Goal: Contribute content: Contribute content

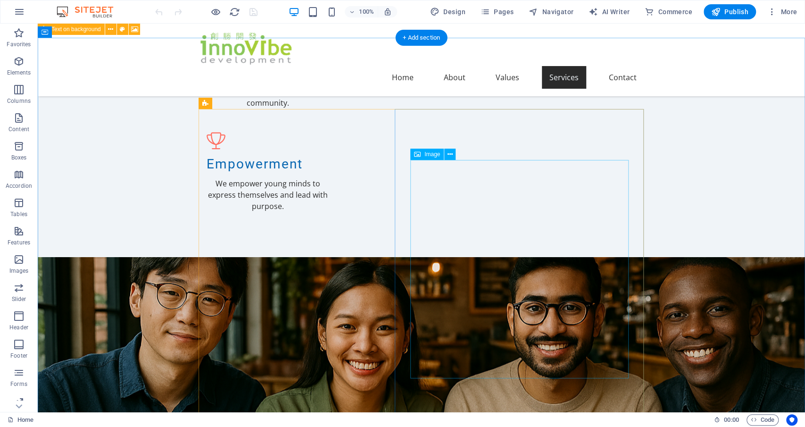
scroll to position [785, 0]
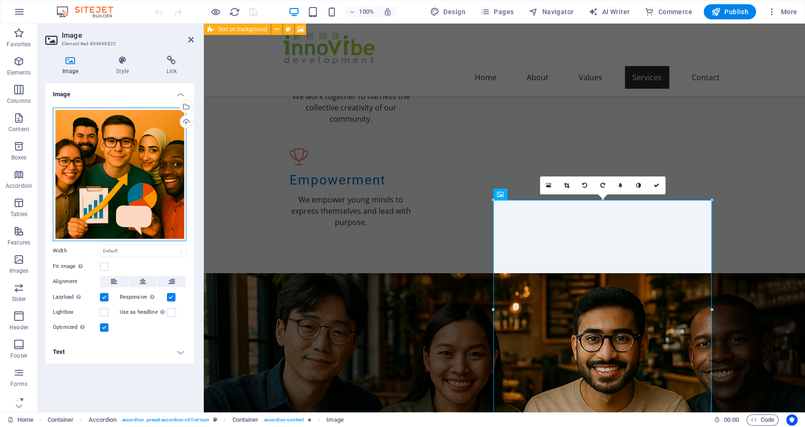
click at [119, 174] on div "Drag files here, click to choose files or select files from Files or our free s…" at bounding box center [119, 174] width 133 height 133
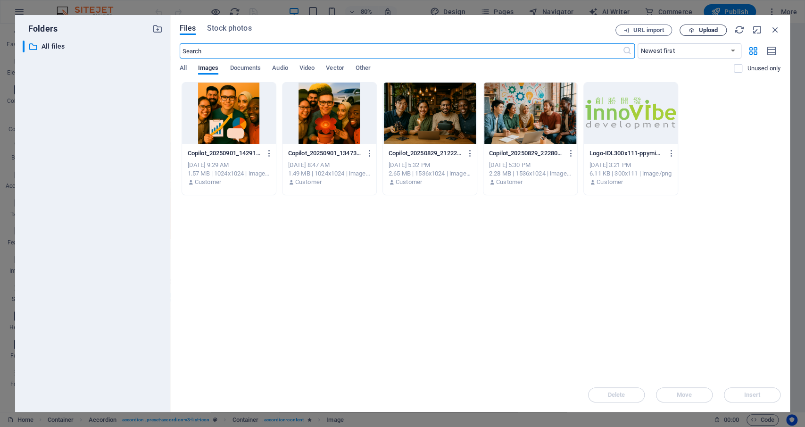
click at [710, 31] on span "Upload" at bounding box center [707, 30] width 19 height 6
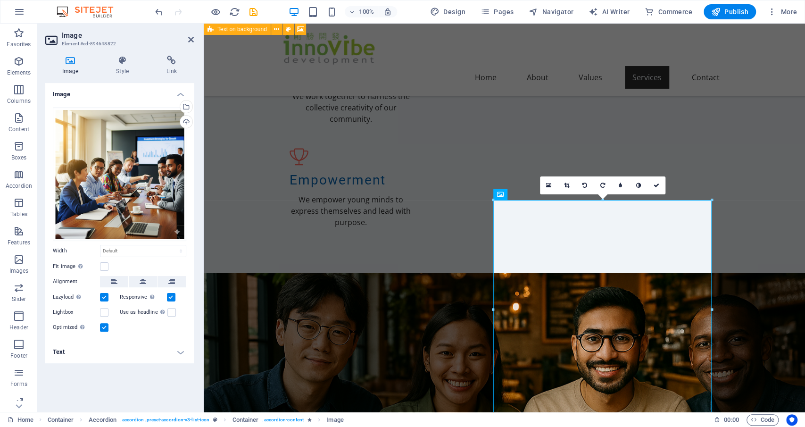
click at [198, 237] on div "Image Style Link Image Drag files here, click to choose files or select files f…" at bounding box center [120, 230] width 164 height 364
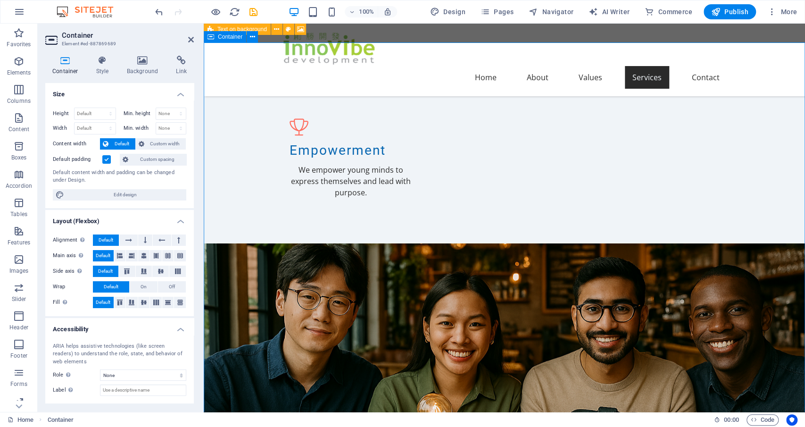
scroll to position [834, 0]
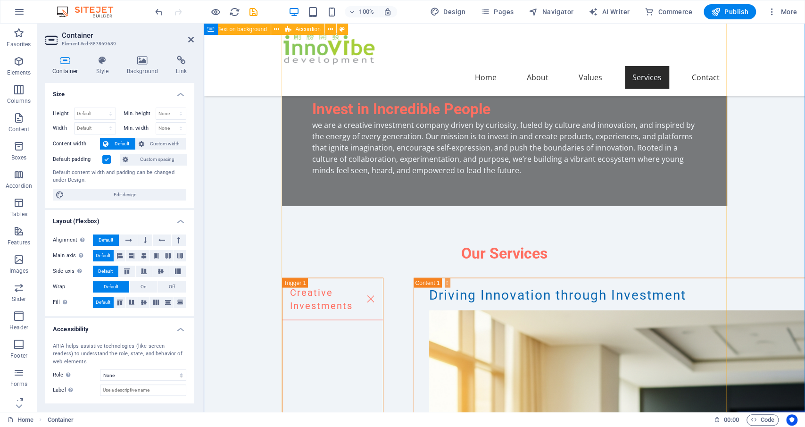
scroll to position [1275, 0]
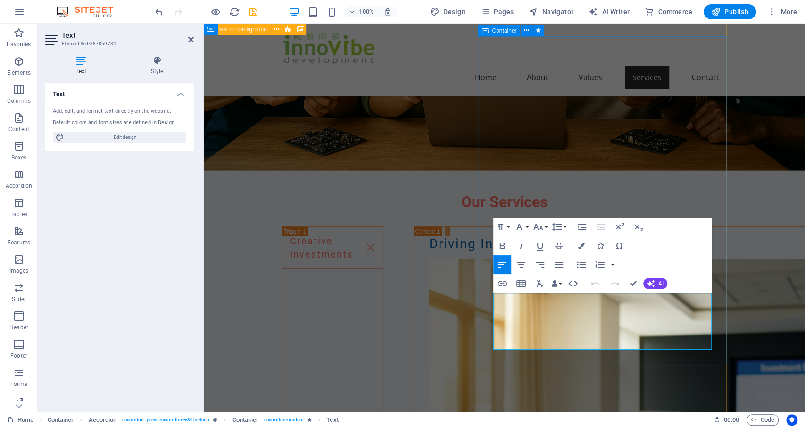
drag, startPoint x: 641, startPoint y: 343, endPoint x: 492, endPoint y: 299, distance: 155.3
copy p "We provide a comprehensive approach to product development, collaborating with …"
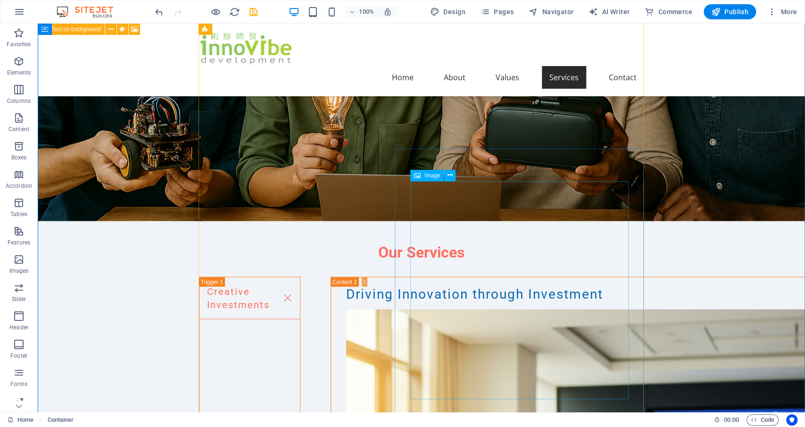
scroll to position [1226, 0]
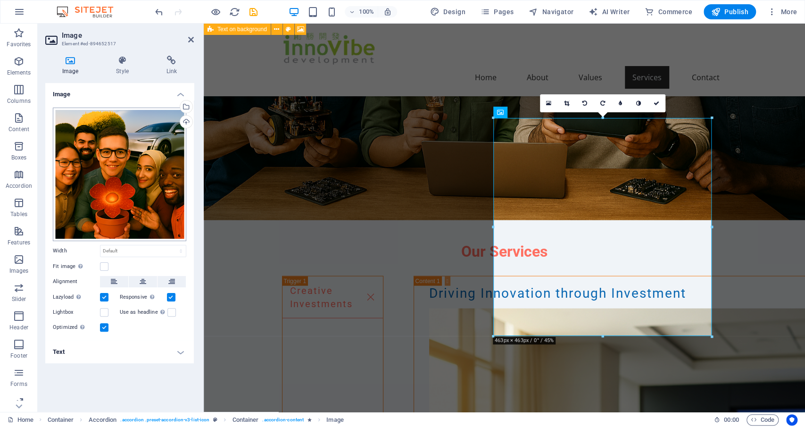
click at [124, 185] on div "Drag files here, click to choose files or select files from Files or our free s…" at bounding box center [119, 174] width 133 height 133
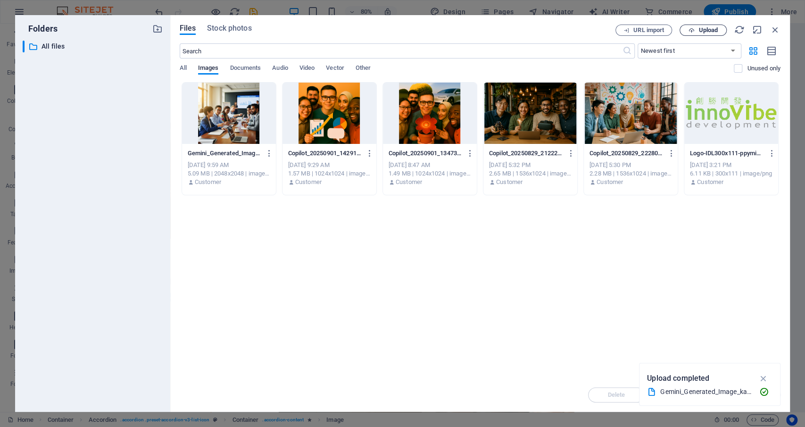
click at [711, 30] on span "Upload" at bounding box center [707, 30] width 19 height 6
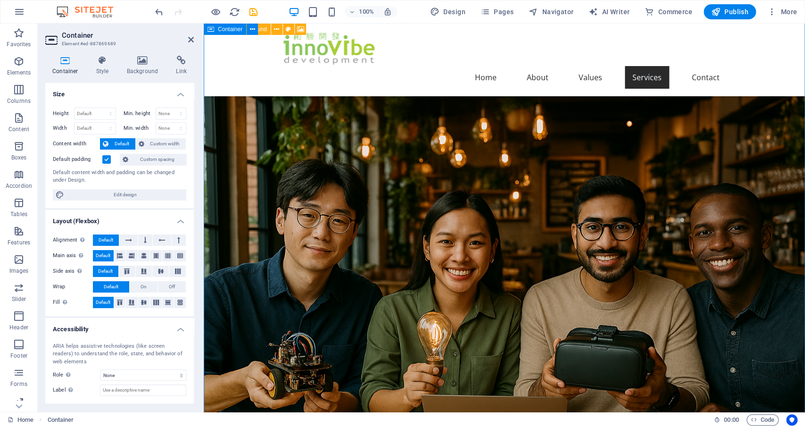
scroll to position [932, 0]
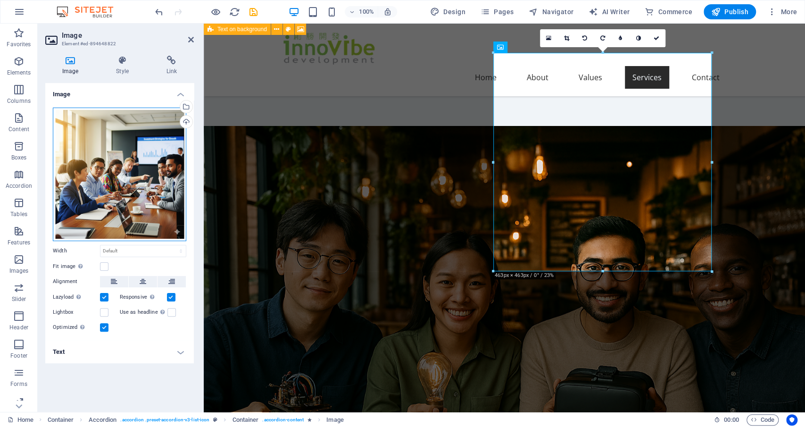
click at [119, 175] on div "Drag files here, click to choose files or select files from Files or our free s…" at bounding box center [119, 174] width 133 height 133
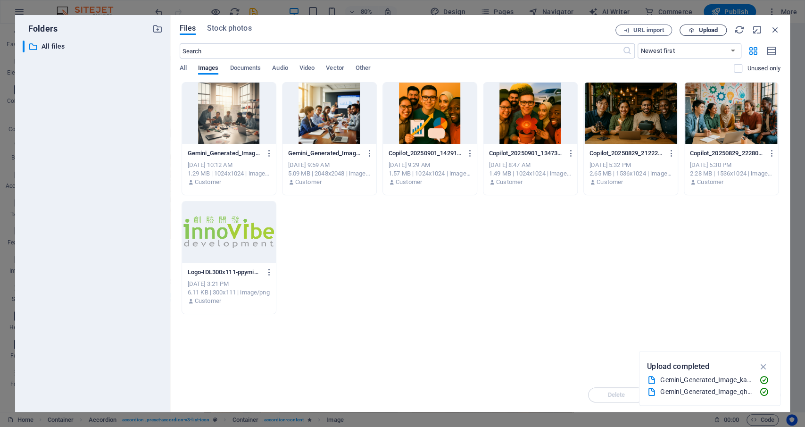
click at [709, 31] on span "Upload" at bounding box center [707, 30] width 19 height 6
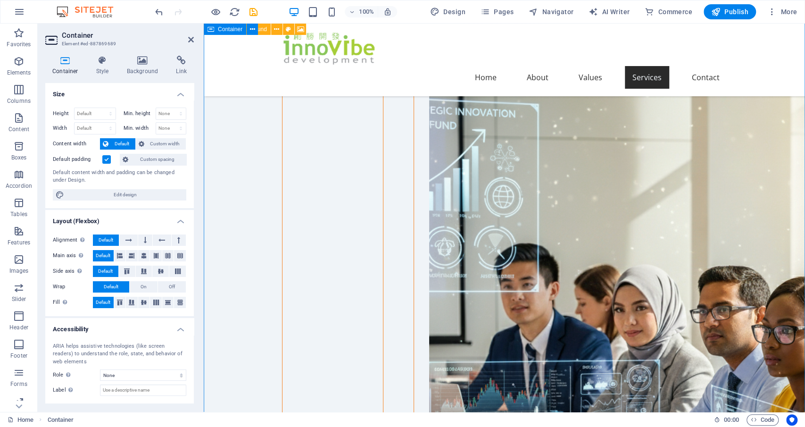
scroll to position [1471, 0]
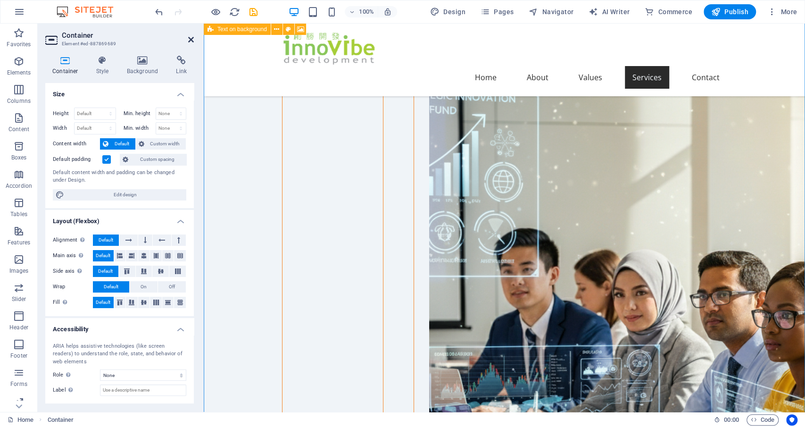
click at [192, 41] on icon at bounding box center [191, 40] width 6 height 8
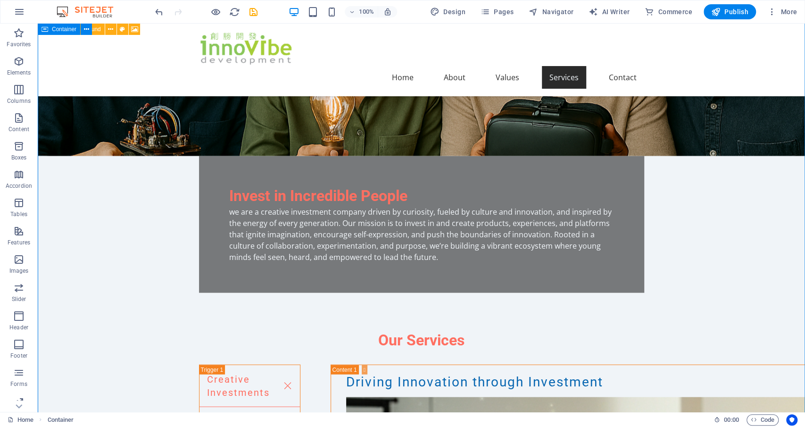
scroll to position [1177, 0]
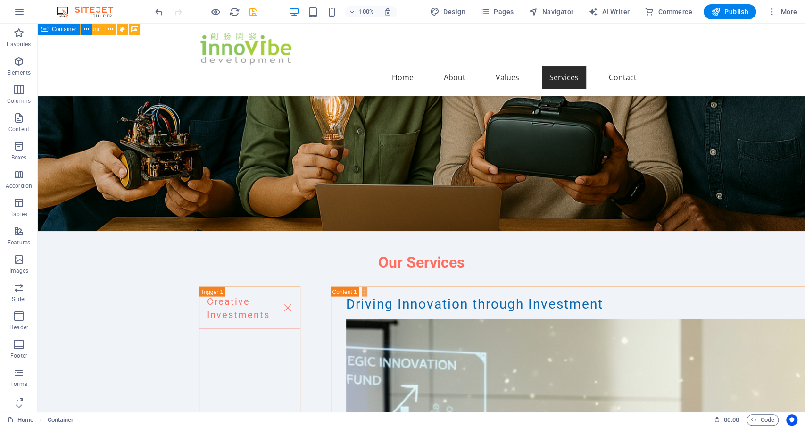
scroll to position [1226, 0]
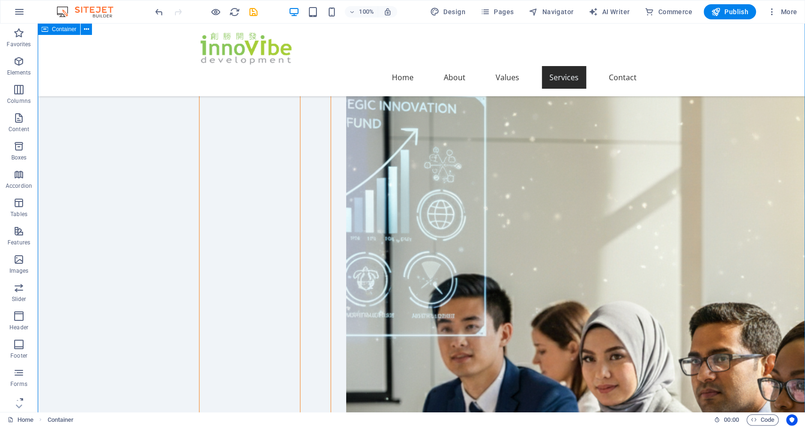
scroll to position [1569, 0]
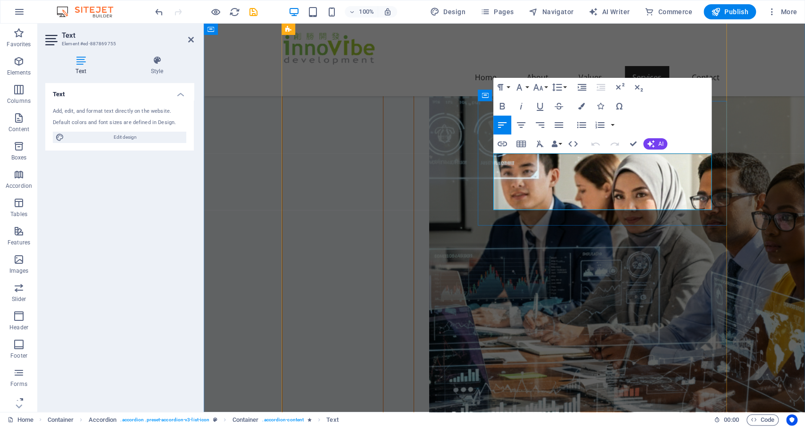
drag, startPoint x: 542, startPoint y: 204, endPoint x: 493, endPoint y: 159, distance: 66.1
copy p "We believe in the power of experiences. Our team designs immersive and interact…"
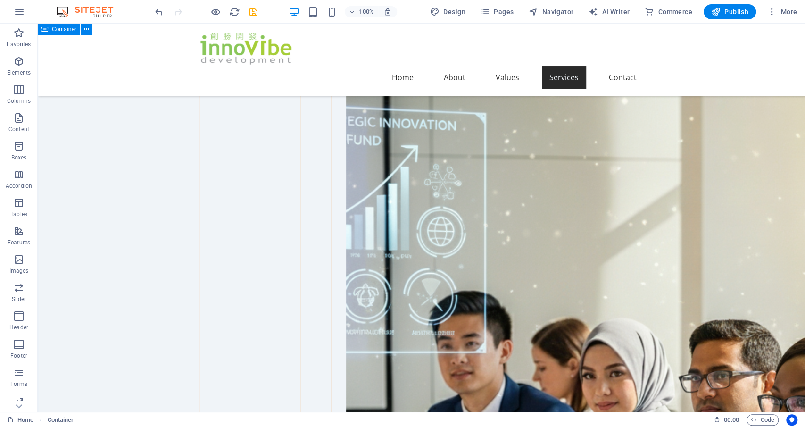
scroll to position [1520, 0]
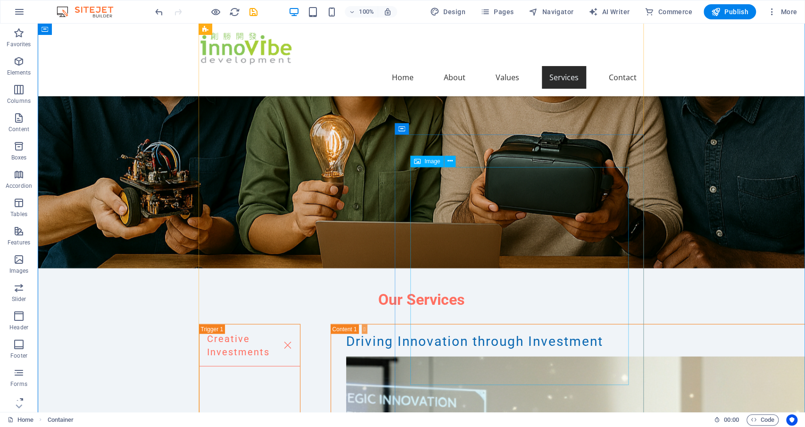
scroll to position [1177, 0]
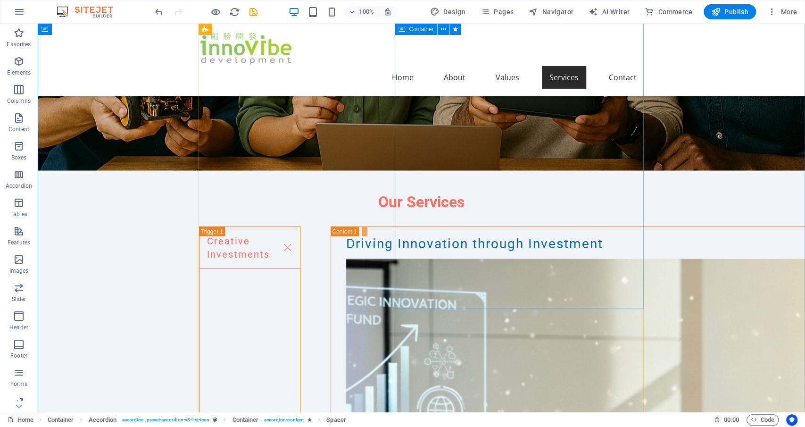
scroll to position [1471, 0]
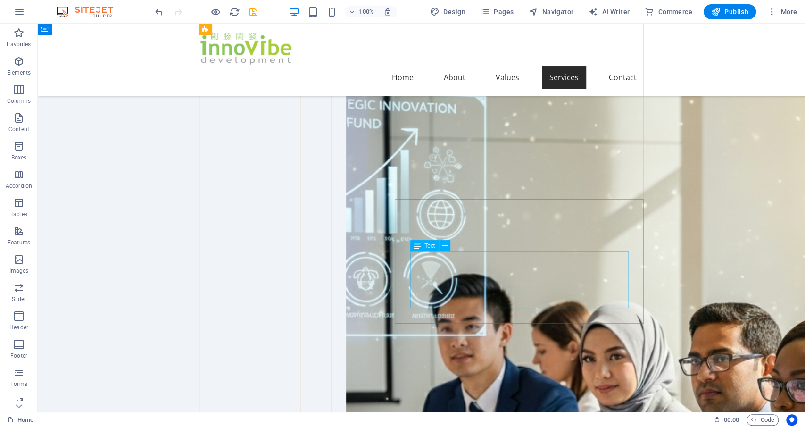
click at [444, 247] on icon at bounding box center [444, 246] width 5 height 10
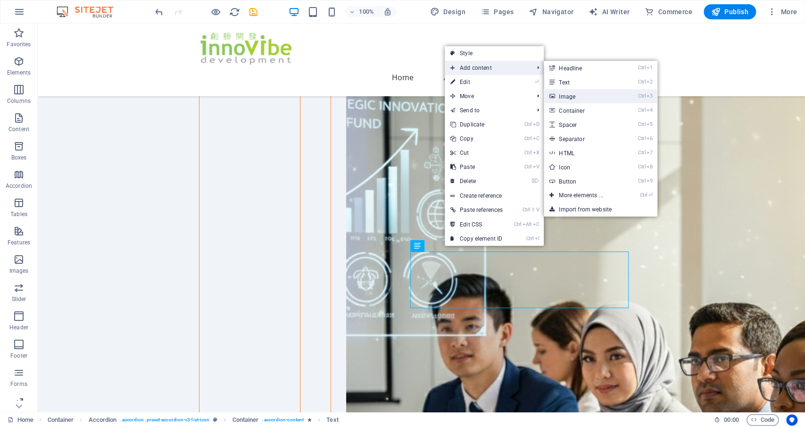
drag, startPoint x: 575, startPoint y: 93, endPoint x: 371, endPoint y: 72, distance: 205.2
click at [575, 93] on link "Ctrl 3 Image" at bounding box center [583, 96] width 78 height 14
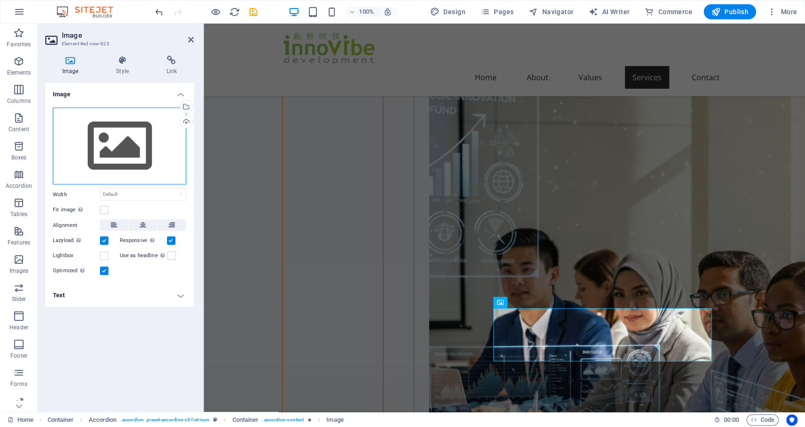
click at [120, 142] on div "Drag files here, click to choose files or select files from Files or our free s…" at bounding box center [119, 146] width 133 height 77
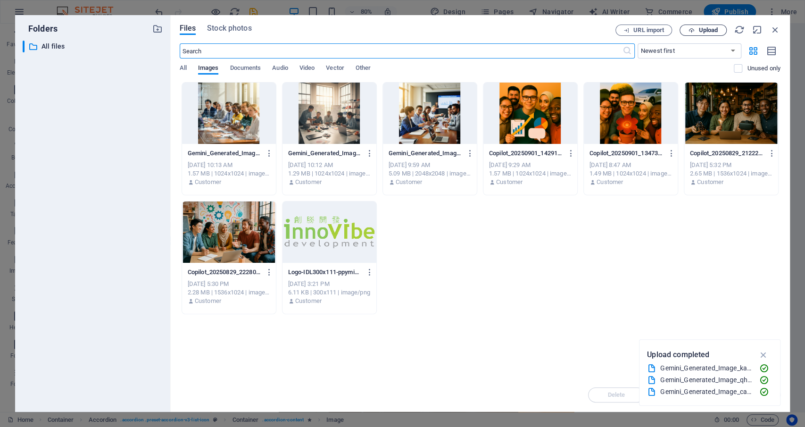
click at [701, 28] on span "Upload" at bounding box center [707, 30] width 19 height 6
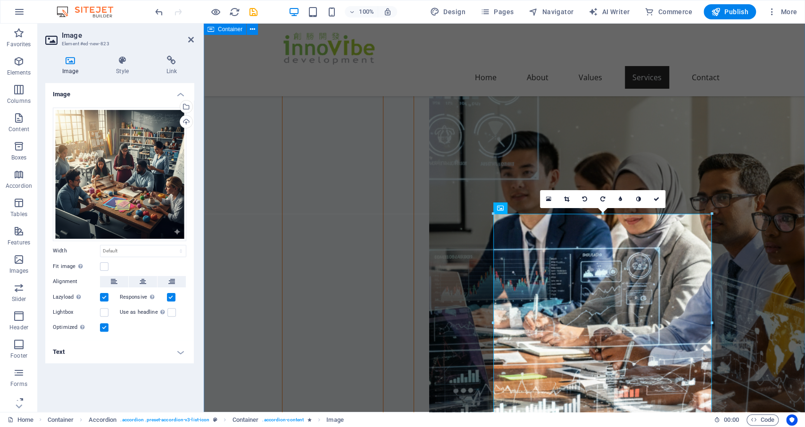
scroll to position [1569, 0]
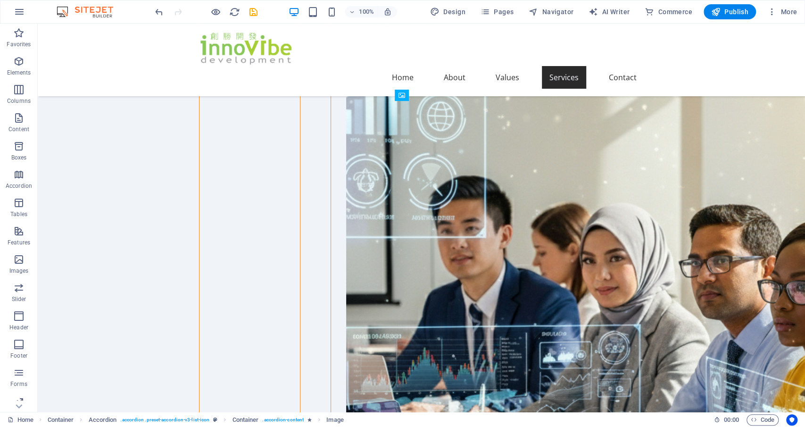
drag, startPoint x: 550, startPoint y: 229, endPoint x: 460, endPoint y: 340, distance: 142.8
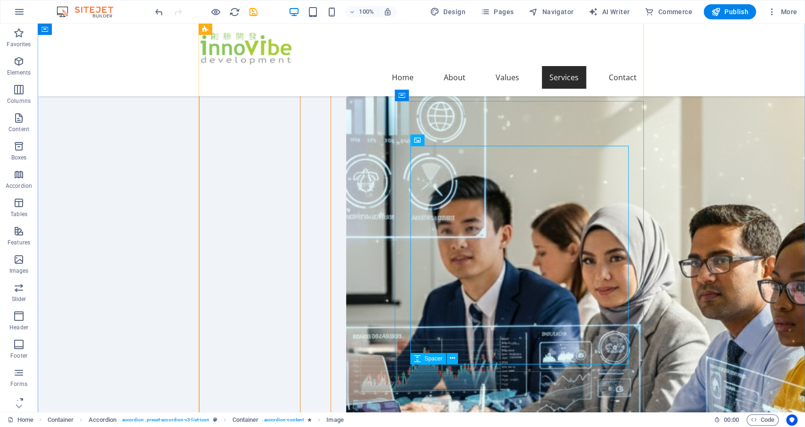
select select "px"
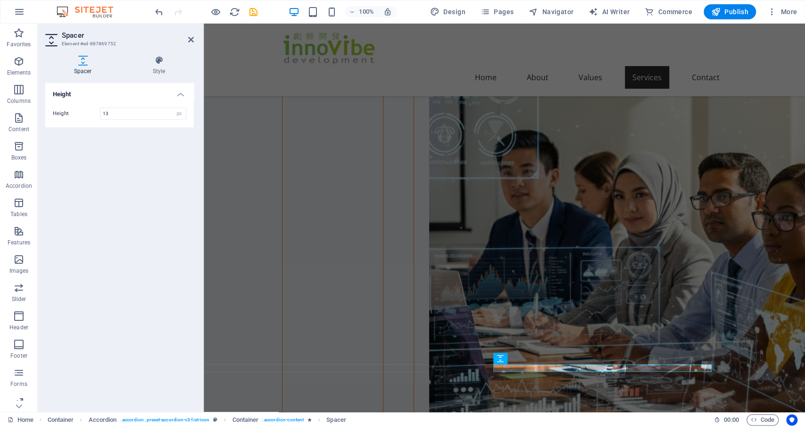
type input "13"
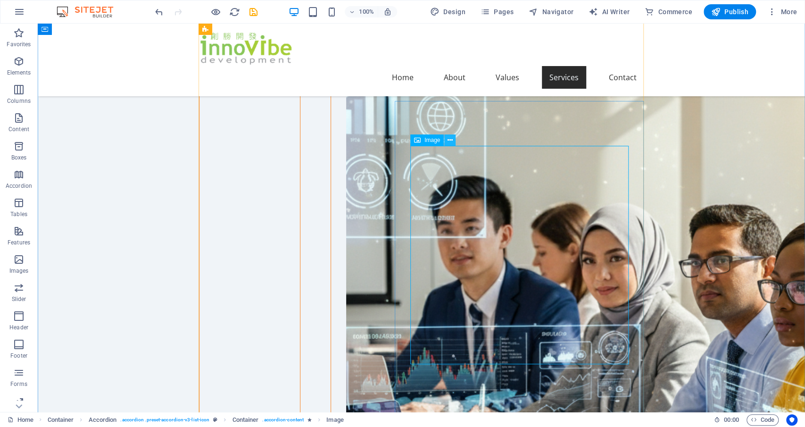
click at [449, 138] on icon at bounding box center [449, 140] width 5 height 10
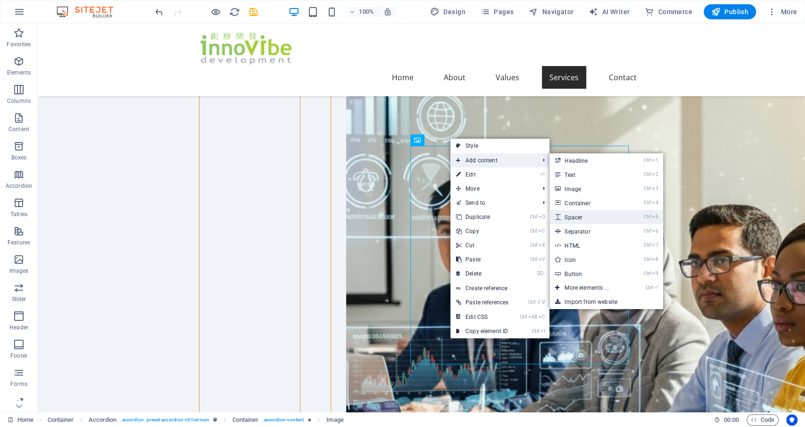
click at [580, 215] on link "Ctrl 5 Spacer" at bounding box center [588, 217] width 78 height 14
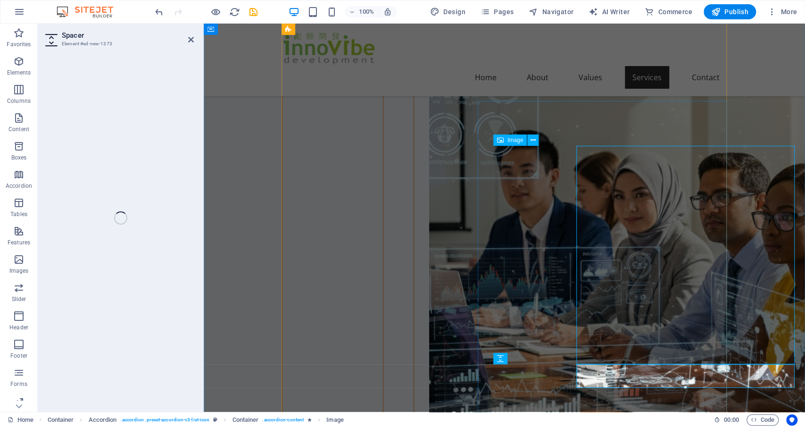
select select "px"
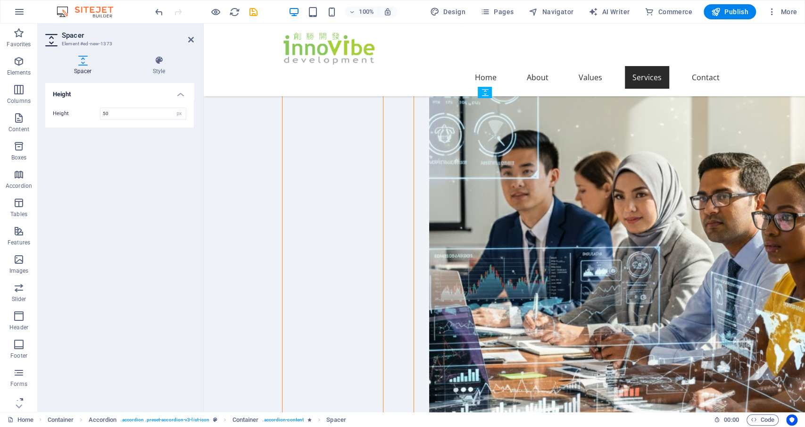
scroll to position [1572, 0]
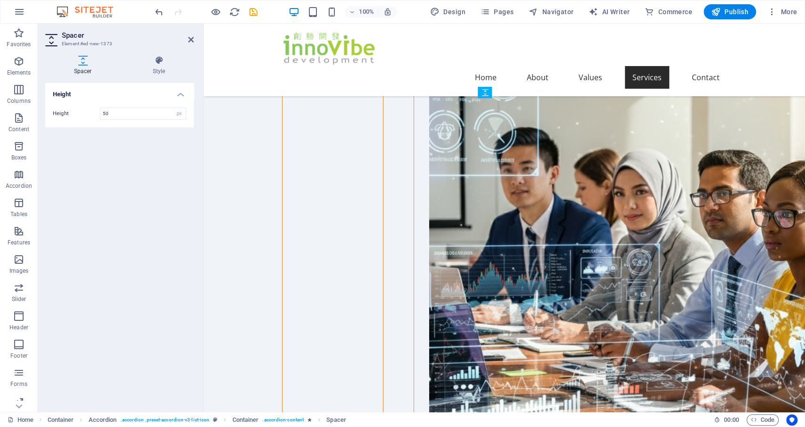
drag, startPoint x: 706, startPoint y: 381, endPoint x: 507, endPoint y: 160, distance: 297.9
drag, startPoint x: 120, startPoint y: 113, endPoint x: 59, endPoint y: 114, distance: 60.8
click at [100, 114] on input "50" at bounding box center [142, 113] width 85 height 11
type input "13"
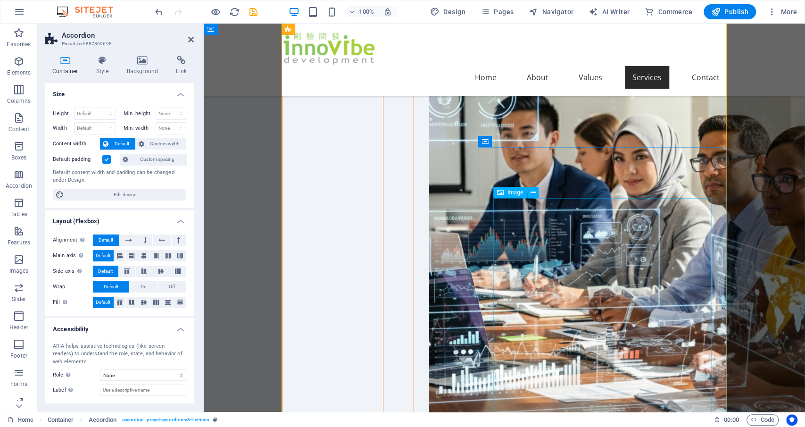
scroll to position [1670, 0]
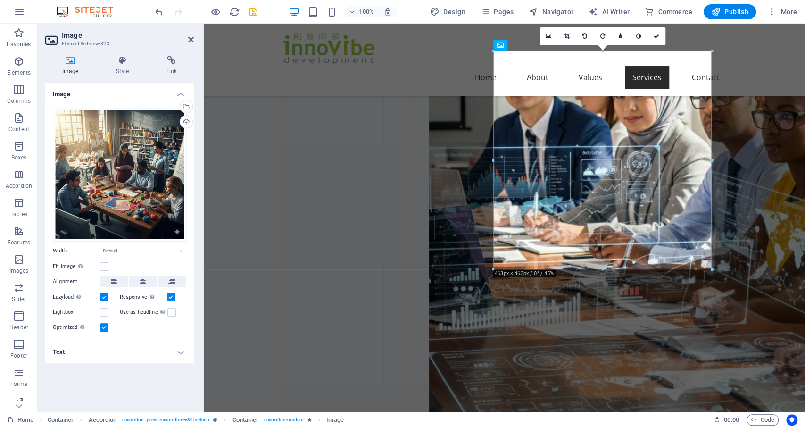
click at [121, 167] on div "Drag files here, click to choose files or select files from Files or our free s…" at bounding box center [119, 174] width 133 height 133
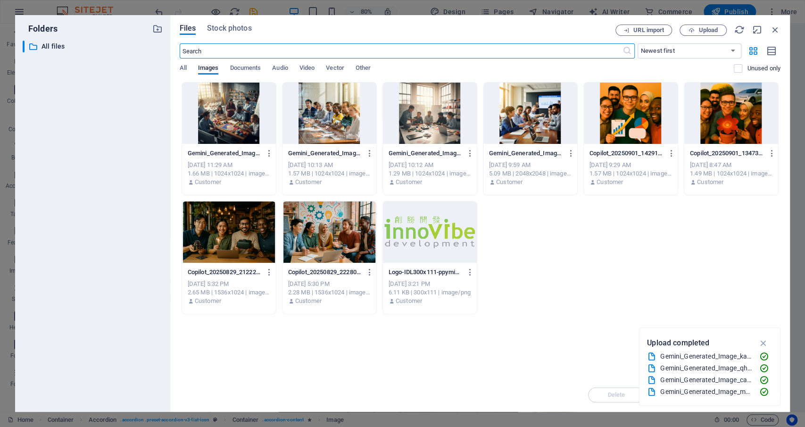
click at [214, 118] on div at bounding box center [229, 113] width 94 height 61
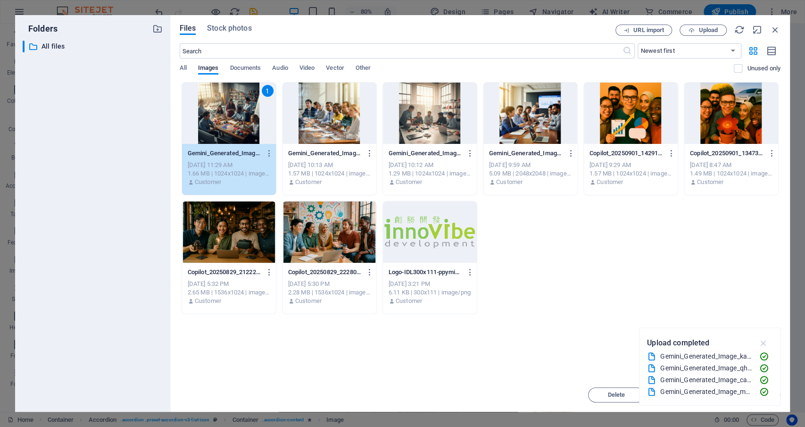
click at [763, 344] on icon "button" at bounding box center [763, 343] width 11 height 10
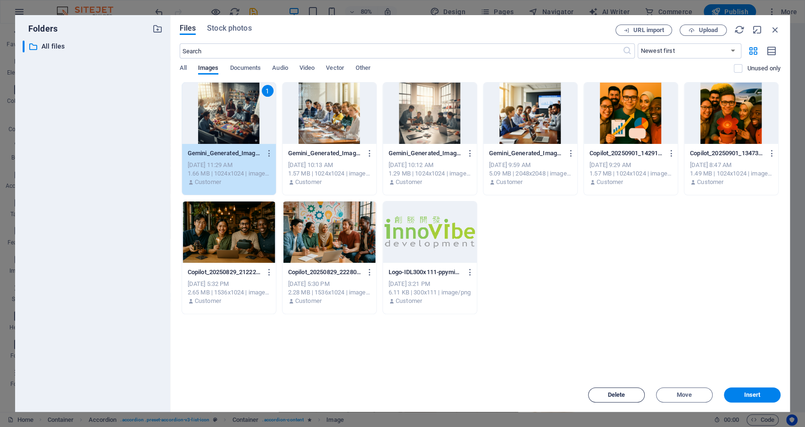
click at [608, 392] on span "Delete" at bounding box center [616, 395] width 17 height 6
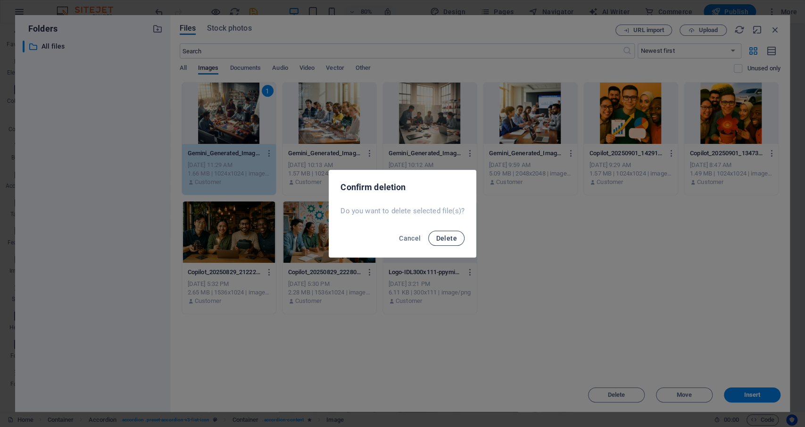
click at [445, 237] on span "Delete" at bounding box center [446, 238] width 21 height 8
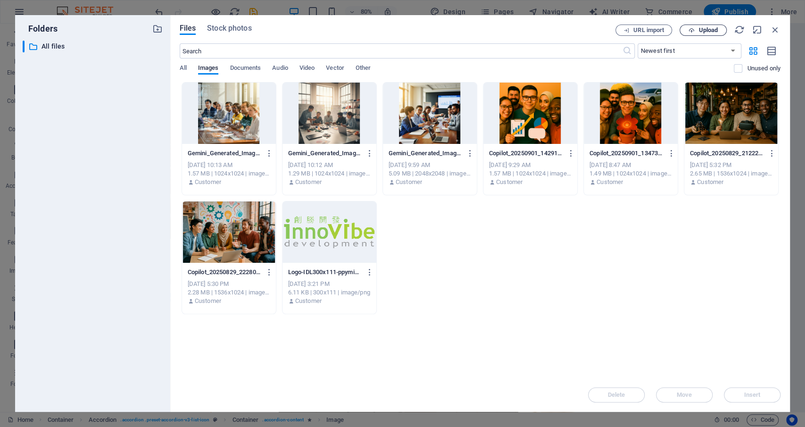
click at [714, 30] on span "Upload" at bounding box center [707, 30] width 19 height 6
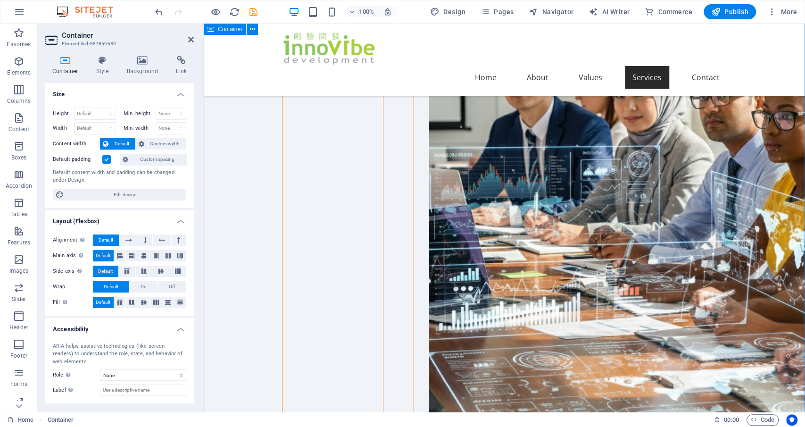
scroll to position [1572, 0]
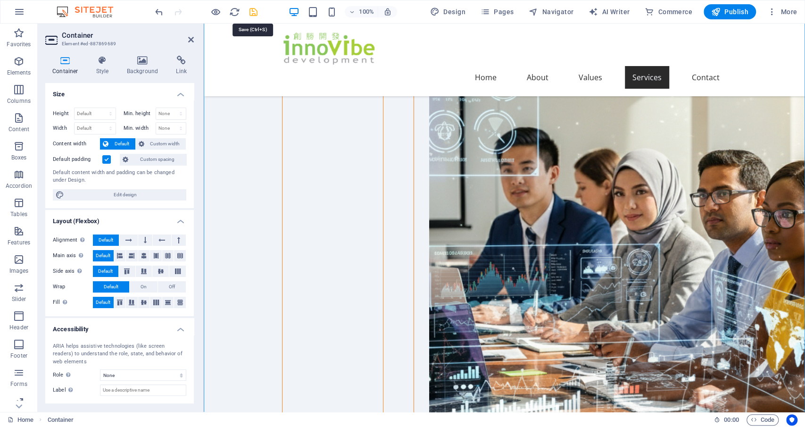
click at [251, 10] on icon "save" at bounding box center [253, 12] width 11 height 11
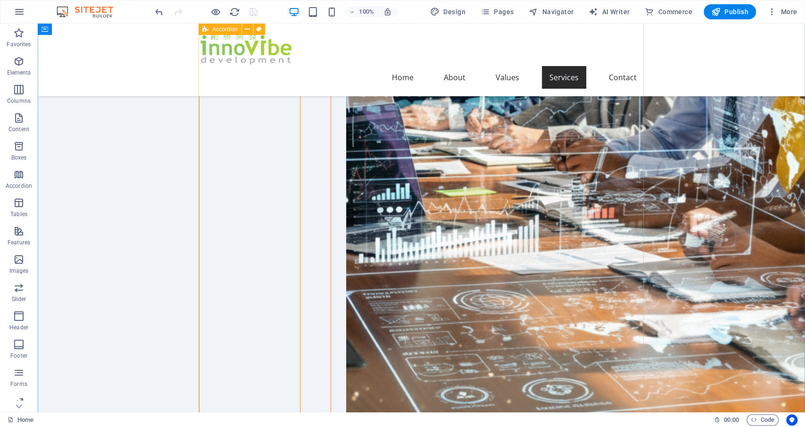
scroll to position [1915, 0]
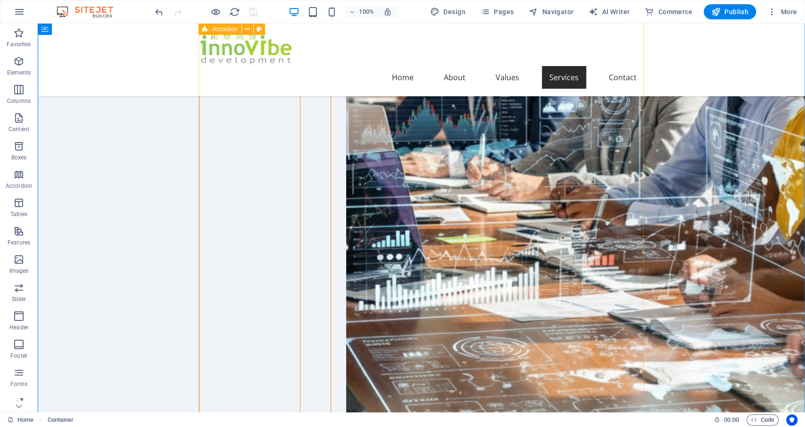
scroll to position [1866, 0]
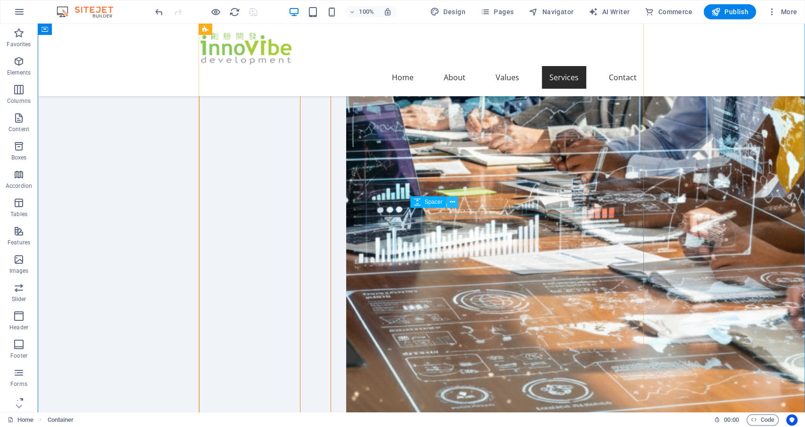
click at [453, 201] on icon at bounding box center [452, 202] width 5 height 10
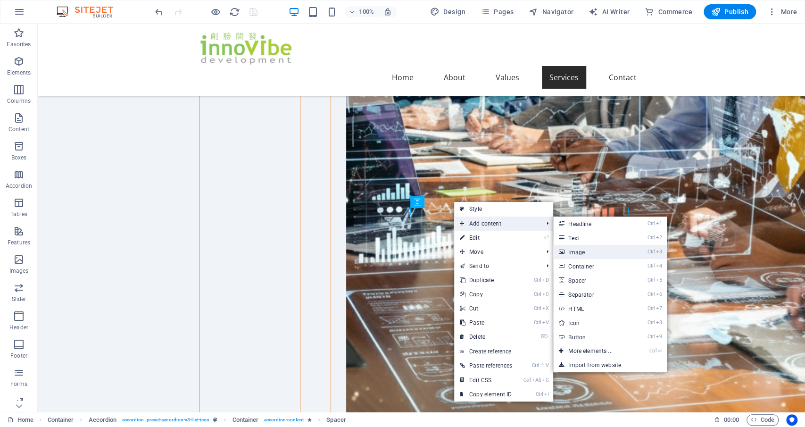
click at [597, 250] on link "Ctrl 3 Image" at bounding box center [592, 252] width 78 height 14
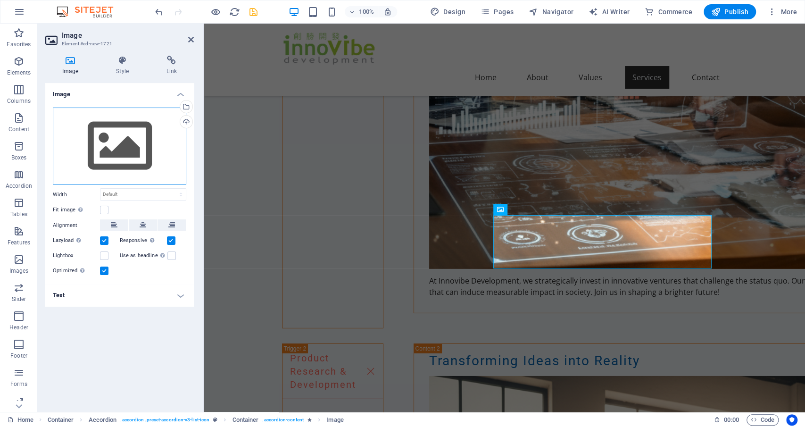
click at [116, 141] on div "Drag files here, click to choose files or select files from Files or our free s…" at bounding box center [119, 146] width 133 height 77
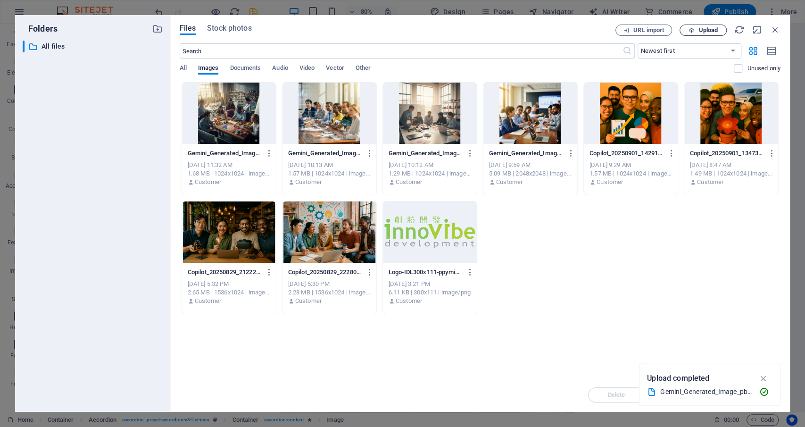
click at [711, 30] on span "Upload" at bounding box center [707, 30] width 19 height 6
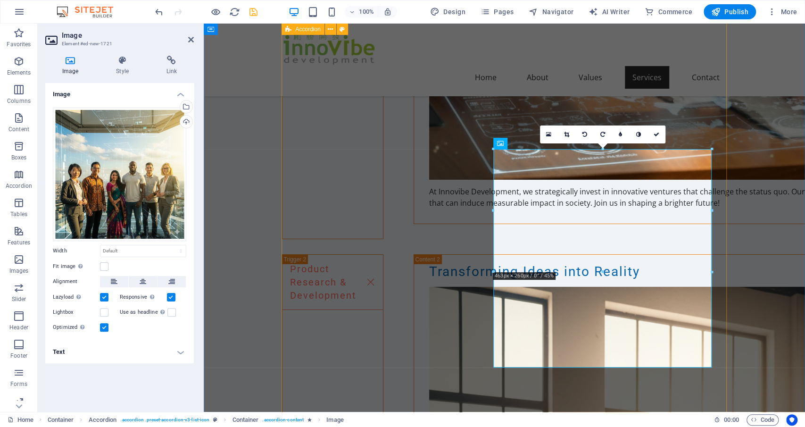
scroll to position [1964, 0]
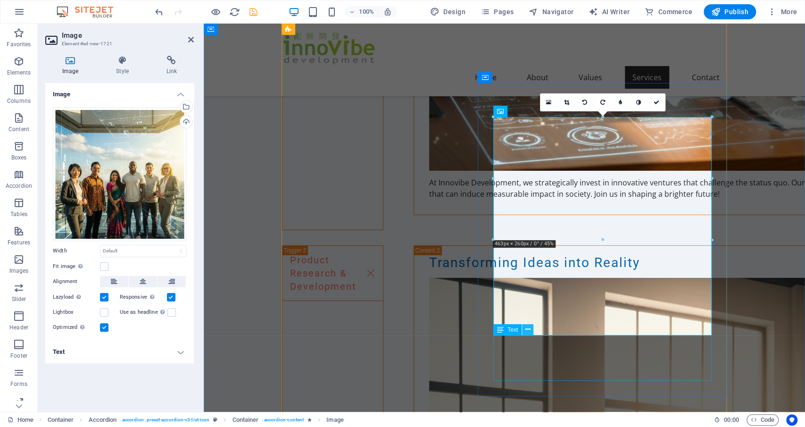
click at [527, 330] on icon at bounding box center [527, 329] width 5 height 10
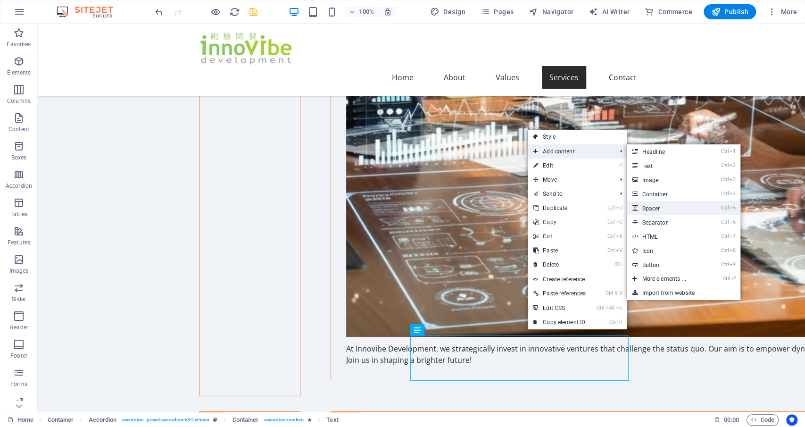
click at [654, 208] on link "Ctrl 5 Spacer" at bounding box center [666, 208] width 78 height 14
select select "px"
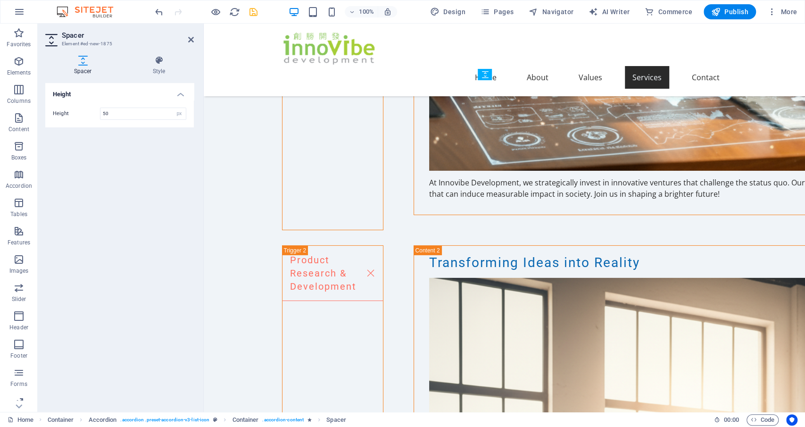
scroll to position [1967, 0]
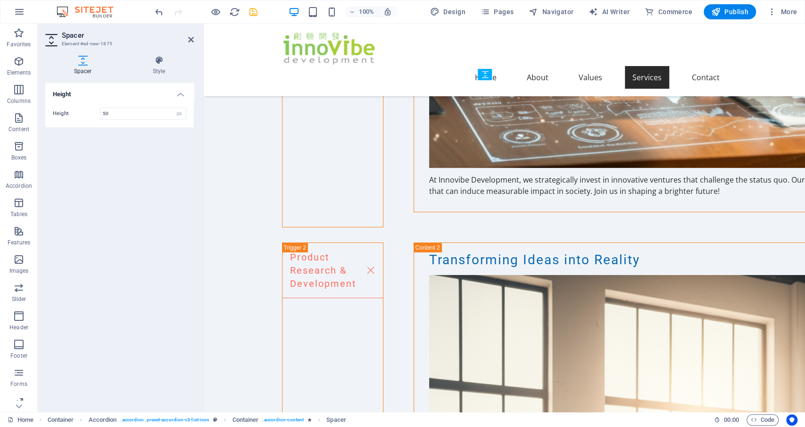
drag, startPoint x: 719, startPoint y: 398, endPoint x: 510, endPoint y: 339, distance: 217.2
drag, startPoint x: 122, startPoint y: 113, endPoint x: 90, endPoint y: 113, distance: 32.1
click at [100, 113] on input "50" at bounding box center [142, 113] width 85 height 11
type input "13"
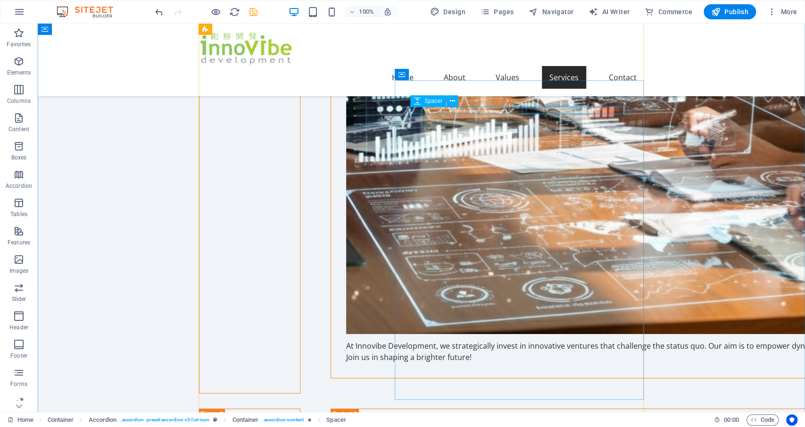
select select "px"
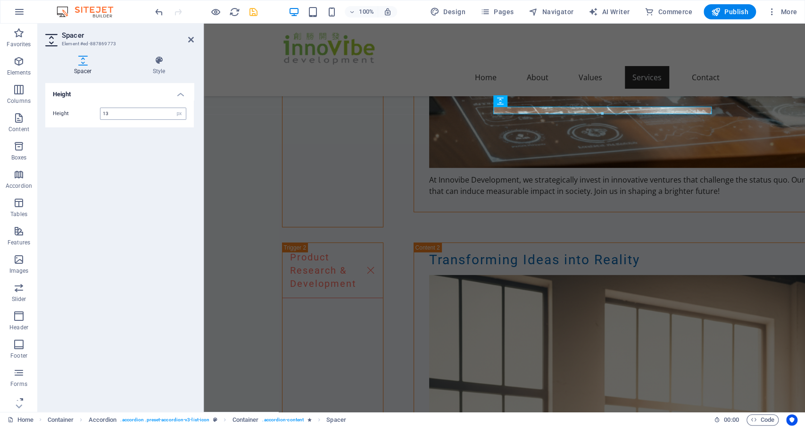
type input "13"
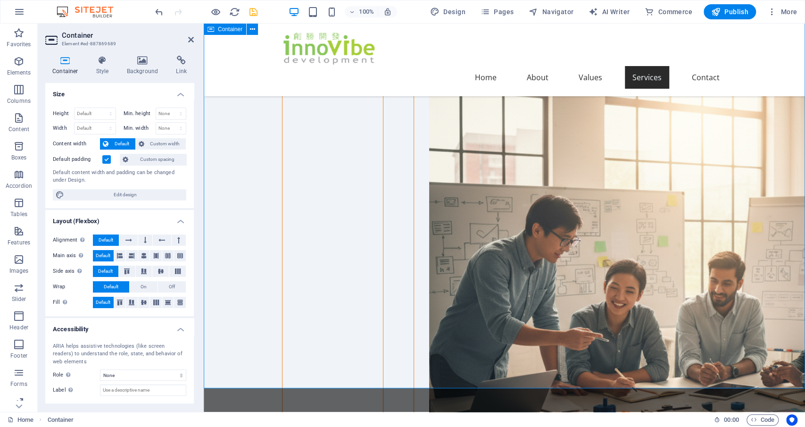
scroll to position [2311, 0]
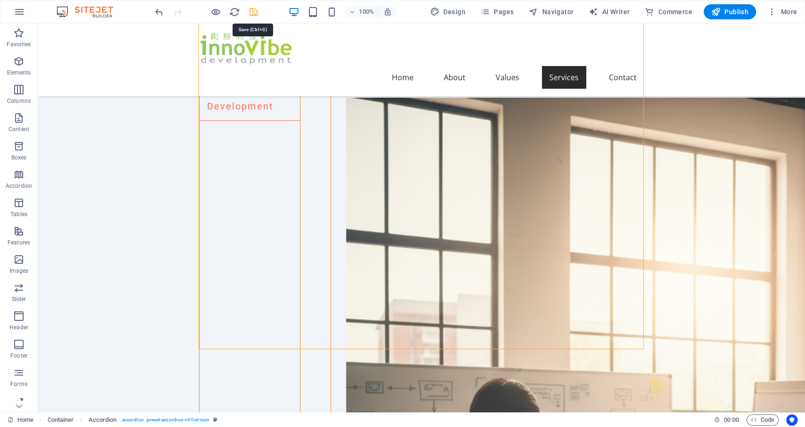
click at [252, 9] on icon "save" at bounding box center [253, 12] width 11 height 11
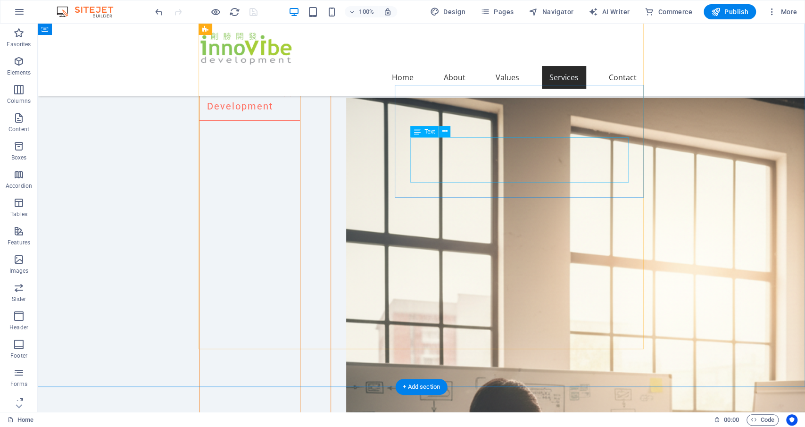
click at [446, 132] on icon at bounding box center [444, 131] width 5 height 10
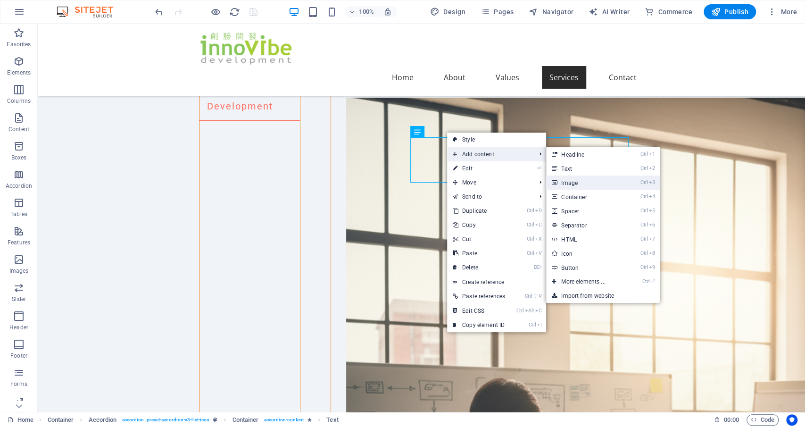
click at [597, 183] on link "Ctrl 3 Image" at bounding box center [585, 182] width 78 height 14
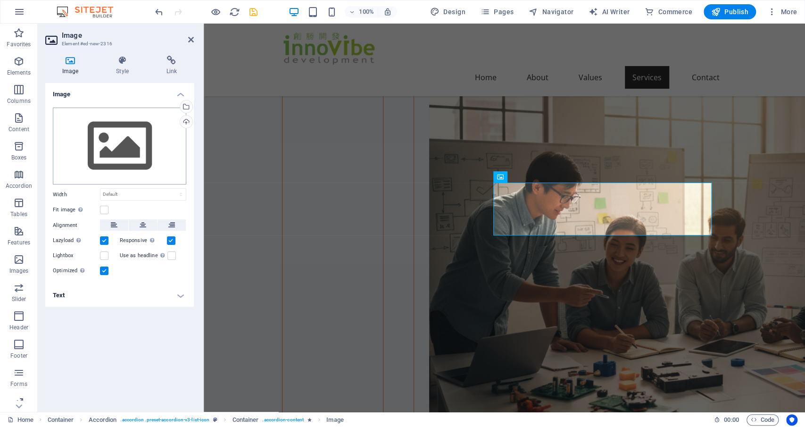
click at [130, 154] on div "Drag files here, click to choose files or select files from Files or our free s…" at bounding box center [119, 146] width 133 height 77
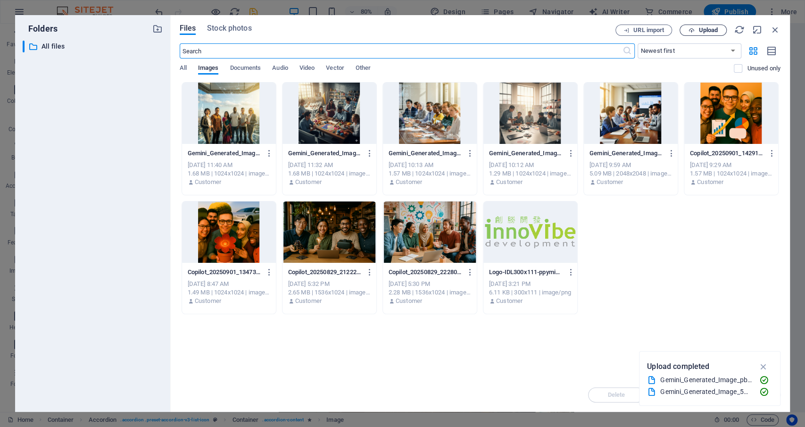
click at [716, 29] on span "Upload" at bounding box center [707, 30] width 19 height 6
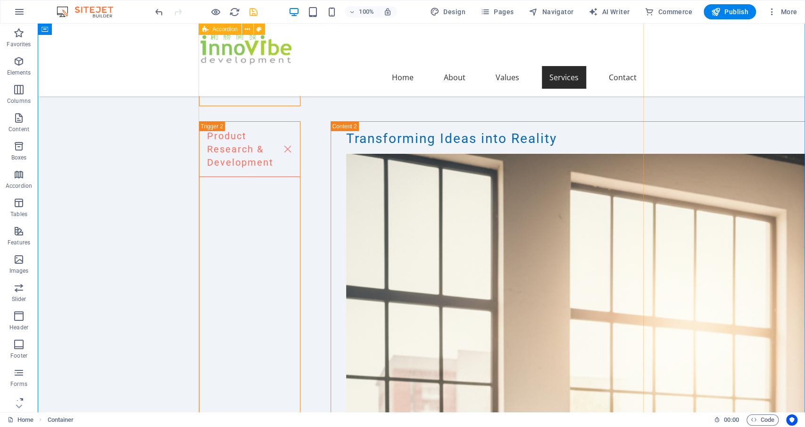
scroll to position [2262, 0]
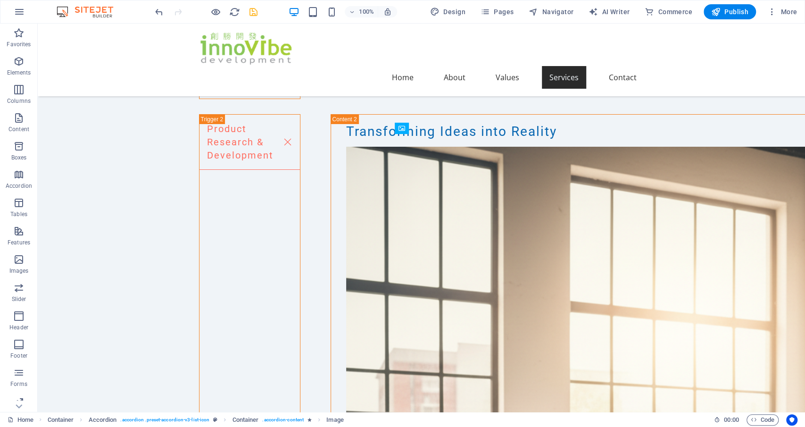
drag, startPoint x: 457, startPoint y: 251, endPoint x: 424, endPoint y: 189, distance: 71.1
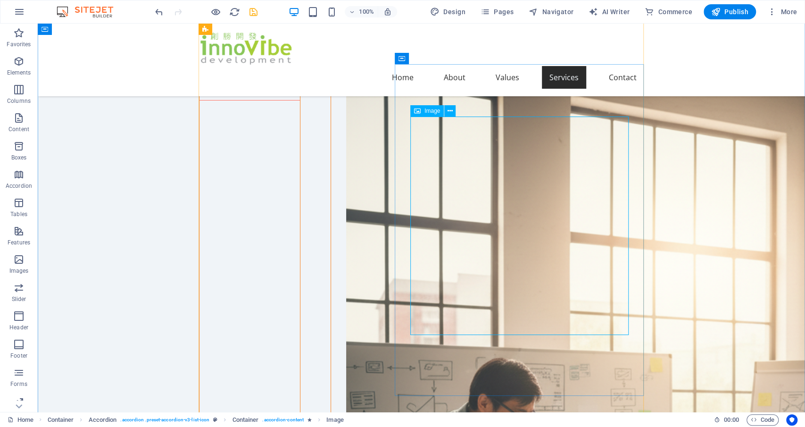
scroll to position [2311, 0]
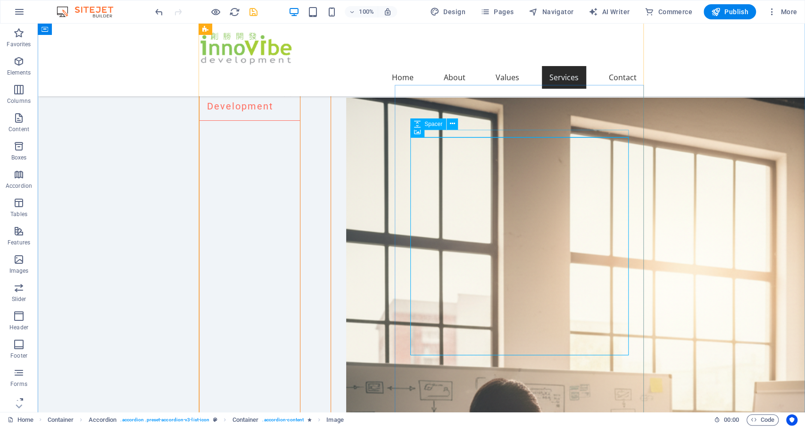
select select "px"
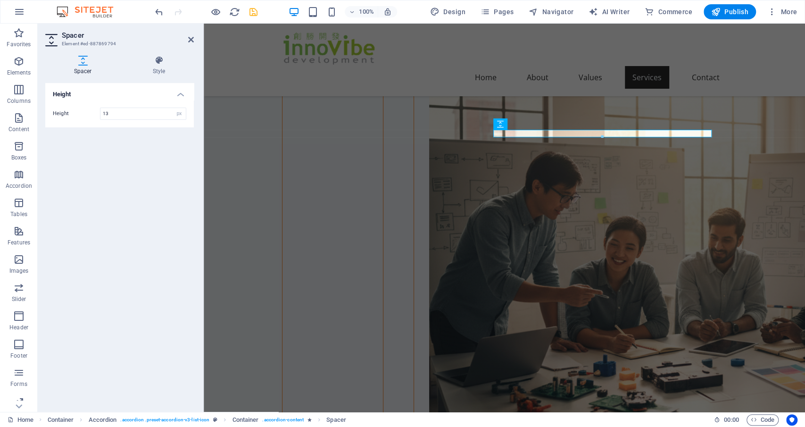
type input "13"
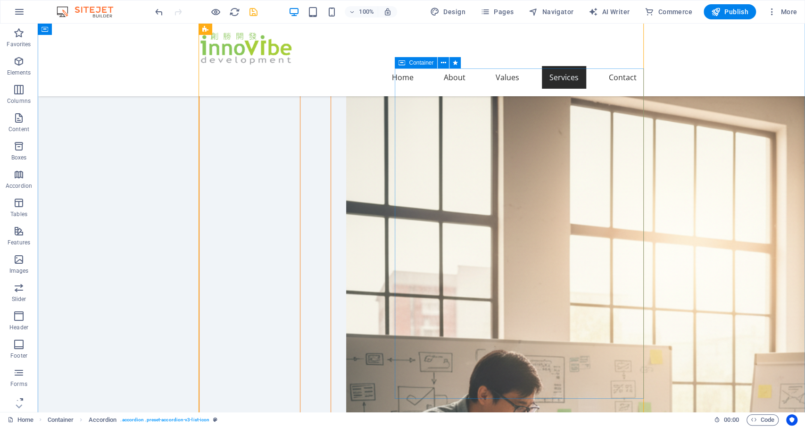
scroll to position [2360, 0]
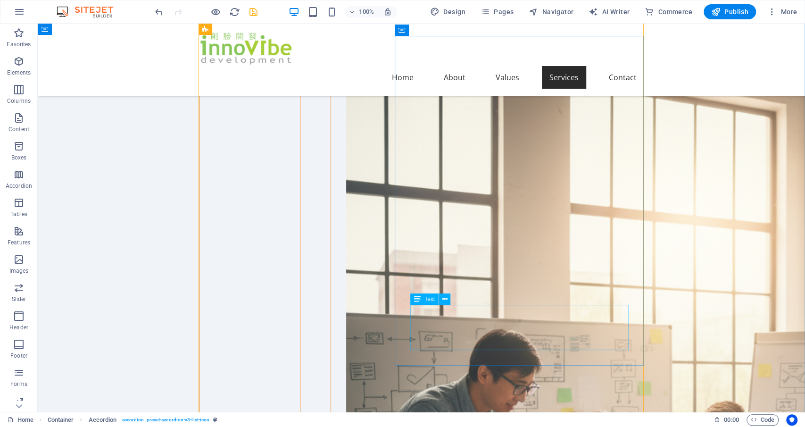
click at [443, 302] on icon at bounding box center [444, 299] width 5 height 10
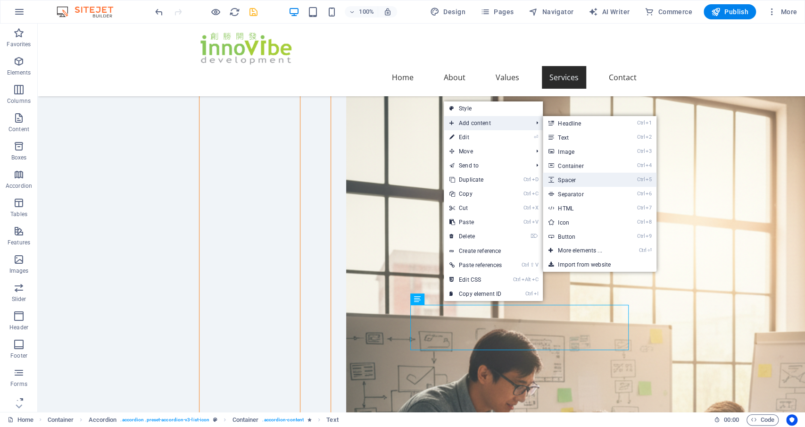
click at [568, 177] on link "Ctrl 5 Spacer" at bounding box center [582, 180] width 78 height 14
select select "px"
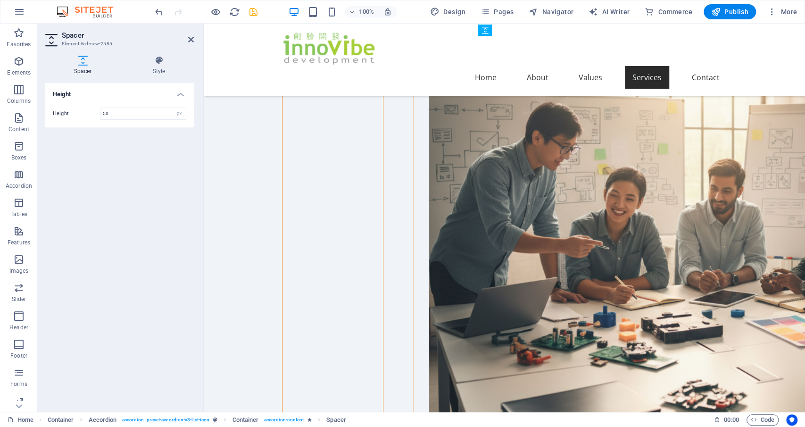
drag, startPoint x: 498, startPoint y: 330, endPoint x: 501, endPoint y: 316, distance: 13.5
click at [112, 112] on input "50" at bounding box center [142, 113] width 85 height 11
drag, startPoint x: 107, startPoint y: 111, endPoint x: 90, endPoint y: 111, distance: 17.4
click at [100, 111] on input "50" at bounding box center [142, 113] width 85 height 11
type input "13"
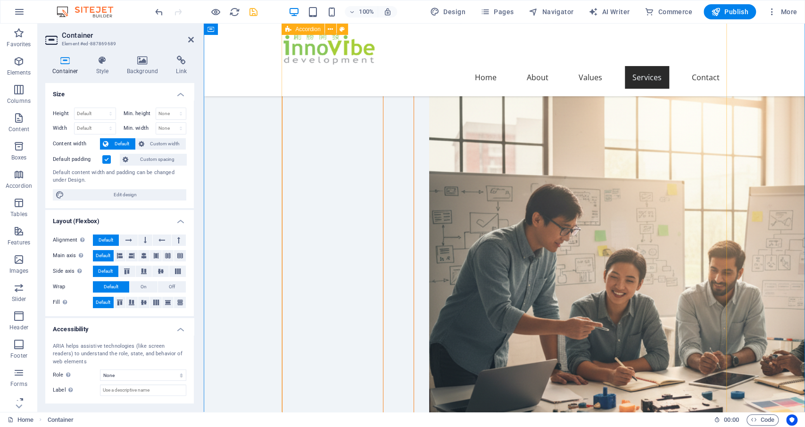
scroll to position [2212, 0]
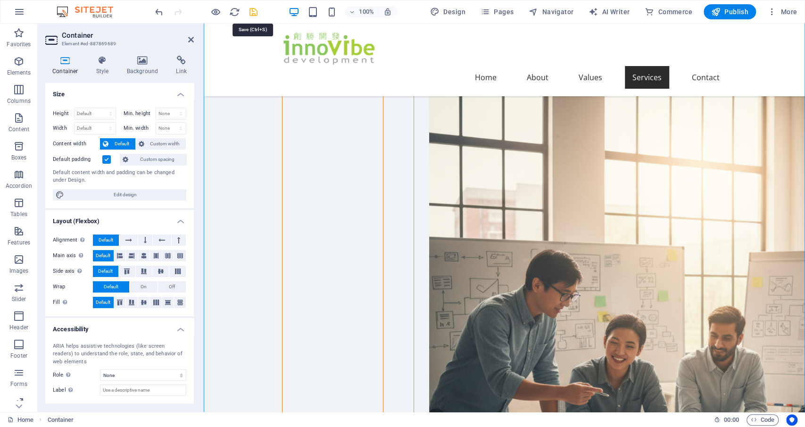
click at [253, 9] on icon "save" at bounding box center [253, 12] width 11 height 11
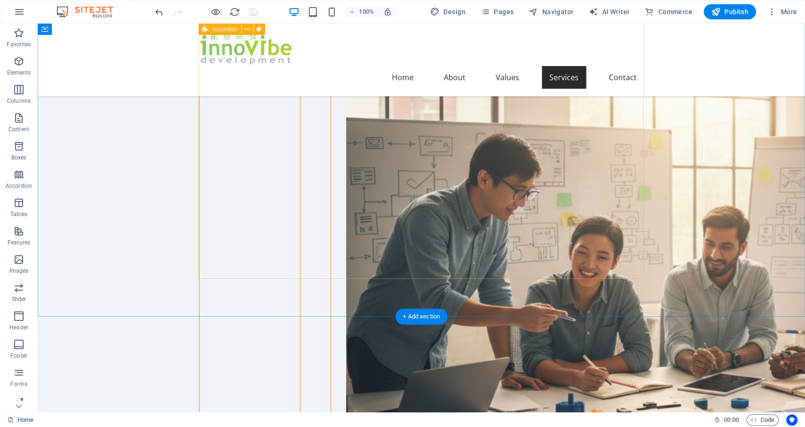
scroll to position [2605, 0]
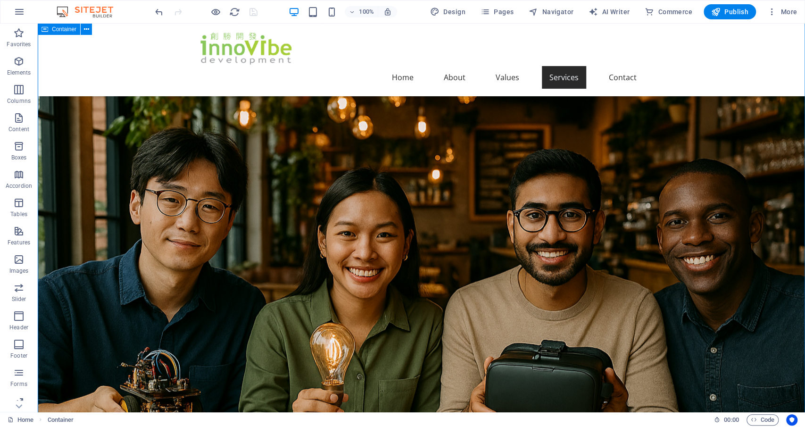
scroll to position [986, 0]
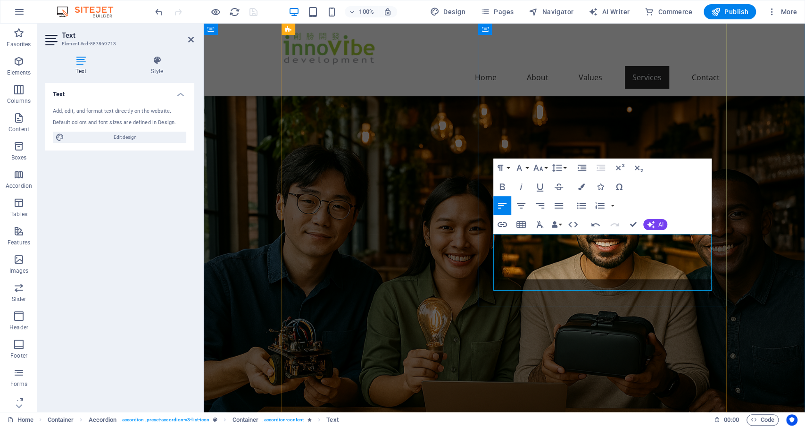
scroll to position [975, 0]
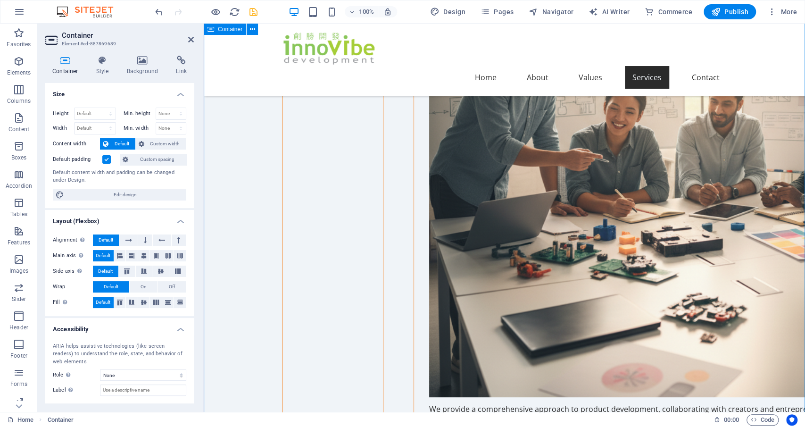
scroll to position [2593, 0]
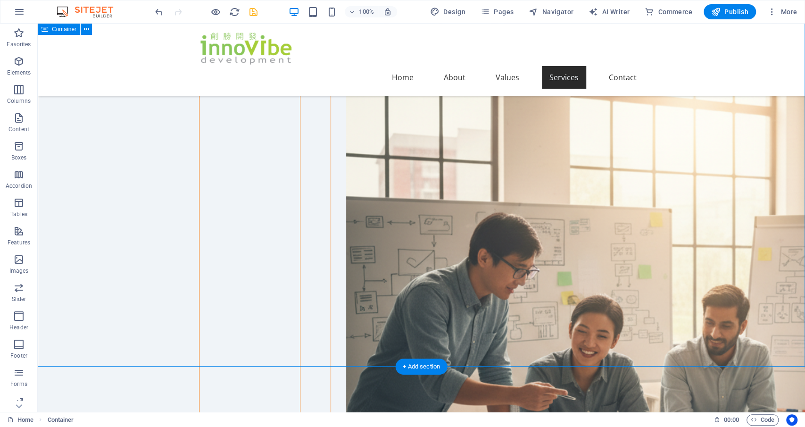
scroll to position [2544, 0]
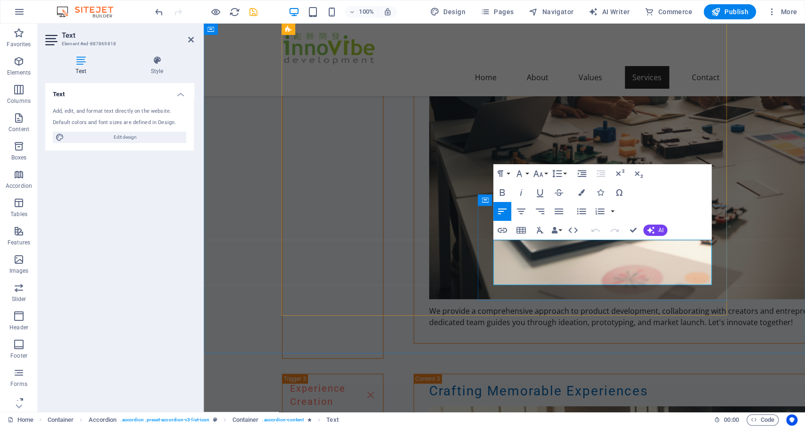
drag, startPoint x: 611, startPoint y: 280, endPoint x: 495, endPoint y: 245, distance: 121.3
copy p "We design to mentor and develop the next generation of innovators. We provide r…"
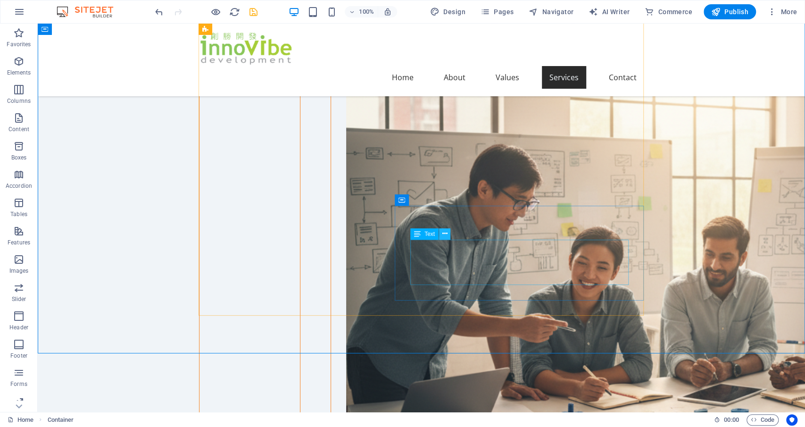
click at [447, 235] on icon at bounding box center [444, 234] width 5 height 10
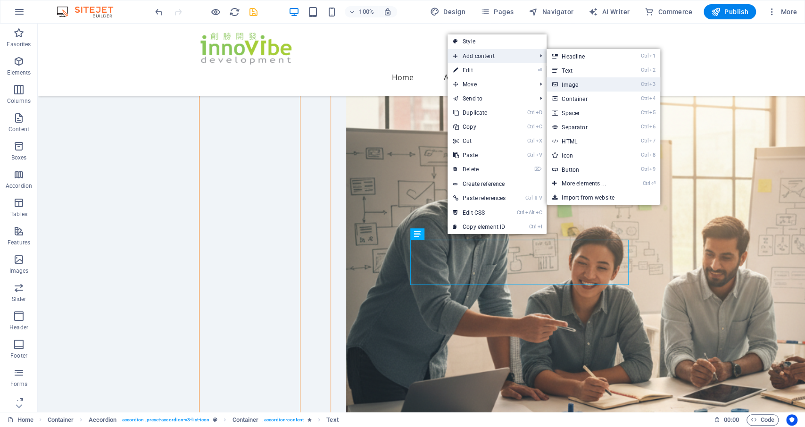
click at [585, 86] on link "Ctrl 3 Image" at bounding box center [586, 84] width 78 height 14
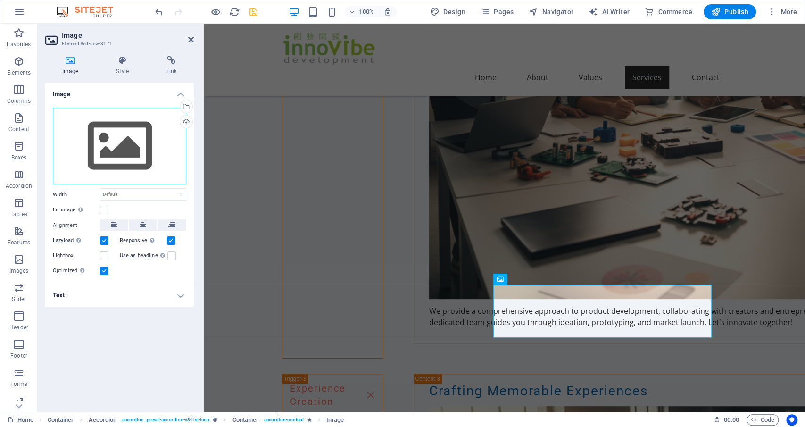
click at [118, 149] on div "Drag files here, click to choose files or select files from Files or our free s…" at bounding box center [119, 146] width 133 height 77
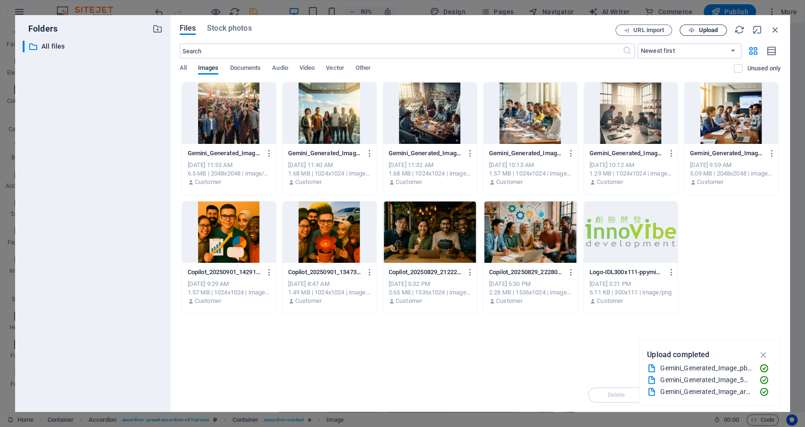
click at [707, 31] on span "Upload" at bounding box center [707, 30] width 19 height 6
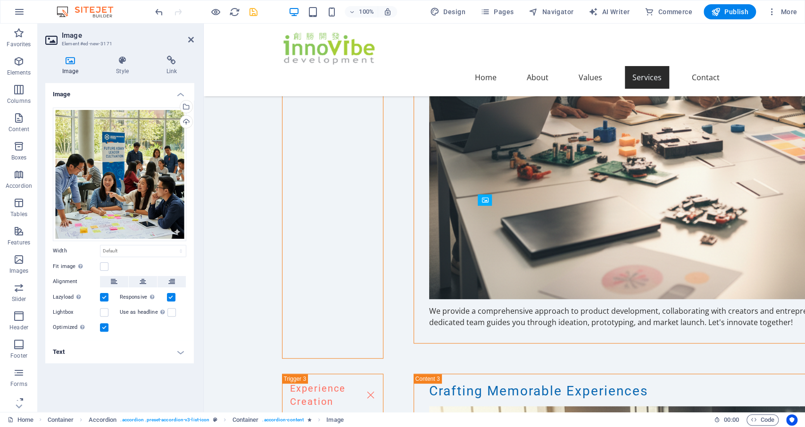
drag, startPoint x: 706, startPoint y: 303, endPoint x: 502, endPoint y: 240, distance: 213.4
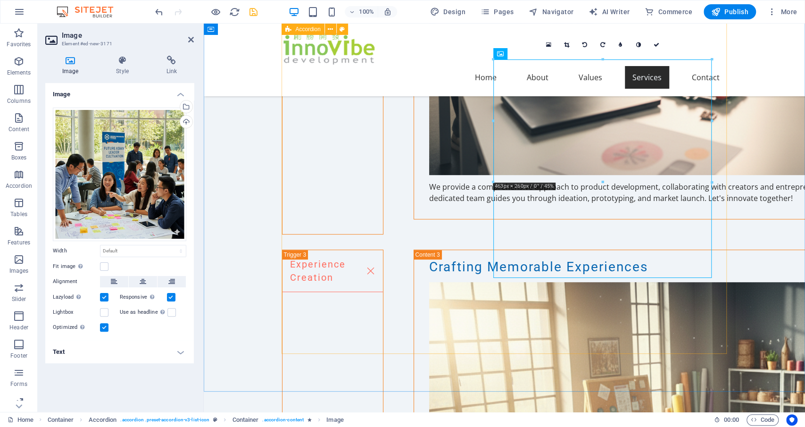
scroll to position [2627, 0]
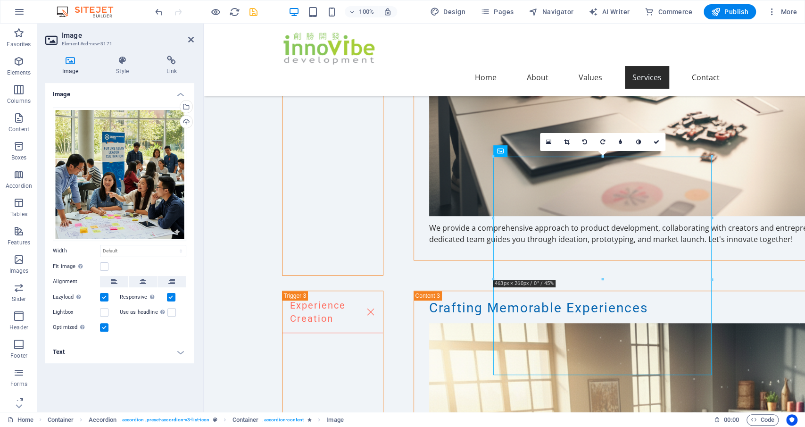
click at [545, 151] on div "16:10 16:9 4:3 1:1 1:2 0" at bounding box center [602, 142] width 125 height 18
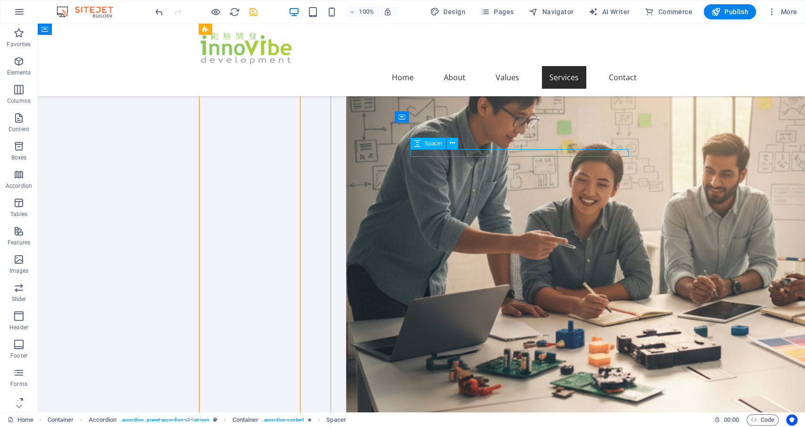
select select "px"
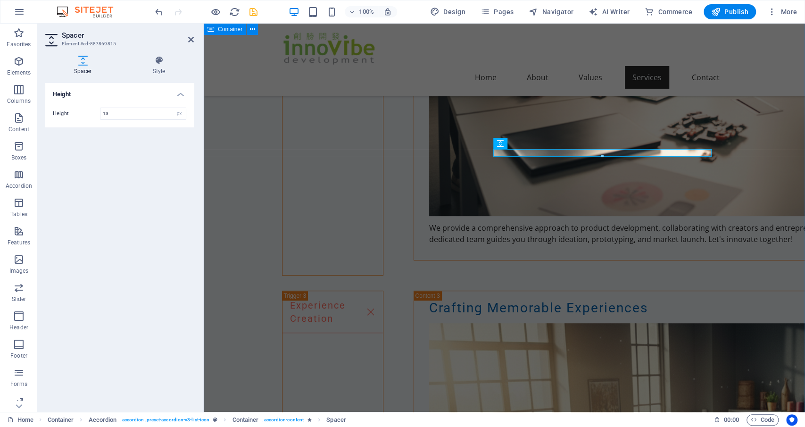
type input "13"
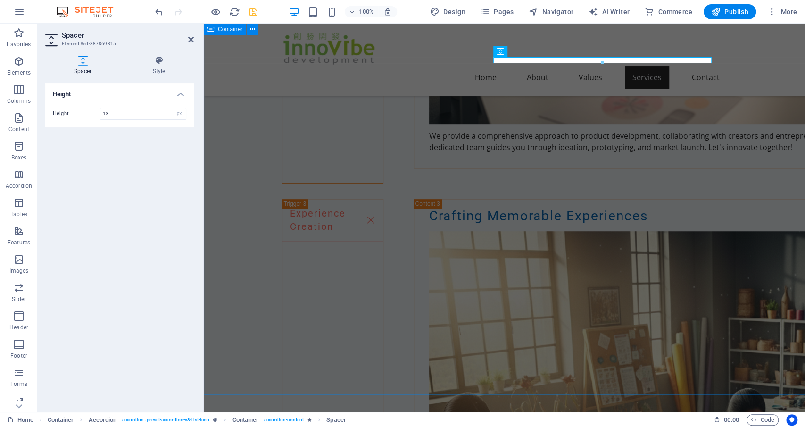
scroll to position [2726, 0]
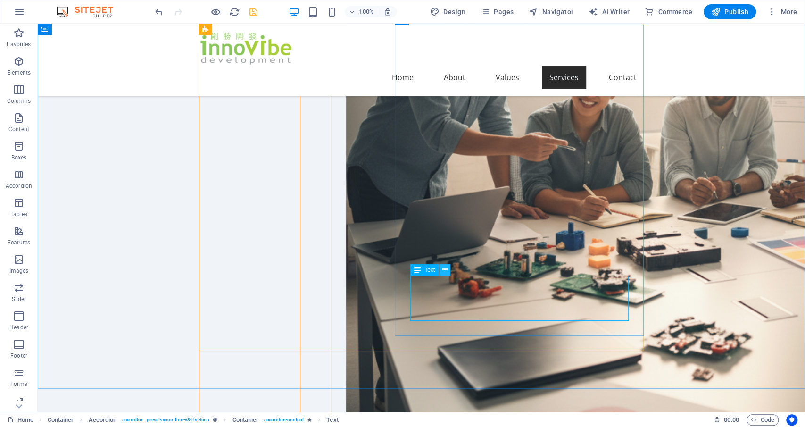
click at [442, 267] on icon at bounding box center [444, 270] width 5 height 10
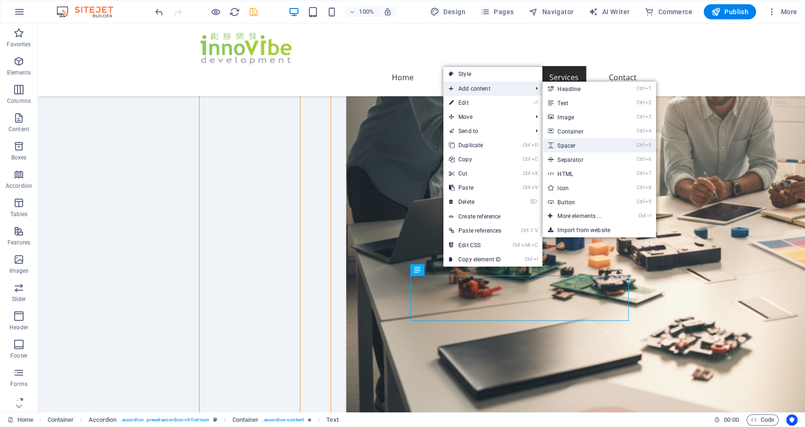
click at [576, 141] on link "Ctrl 5 Spacer" at bounding box center [581, 145] width 78 height 14
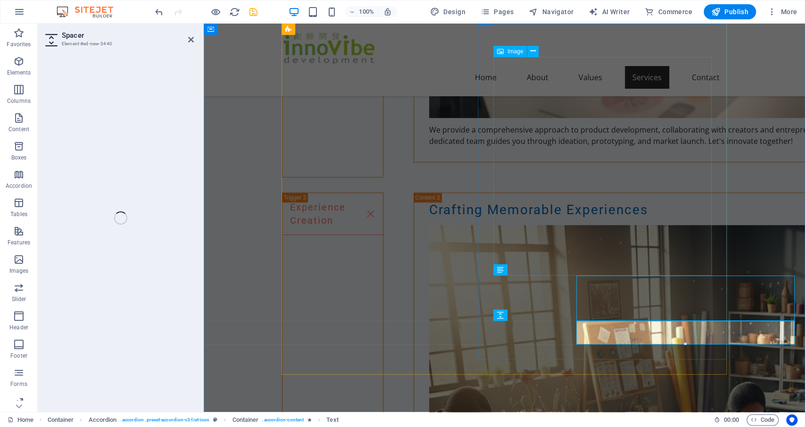
select select "px"
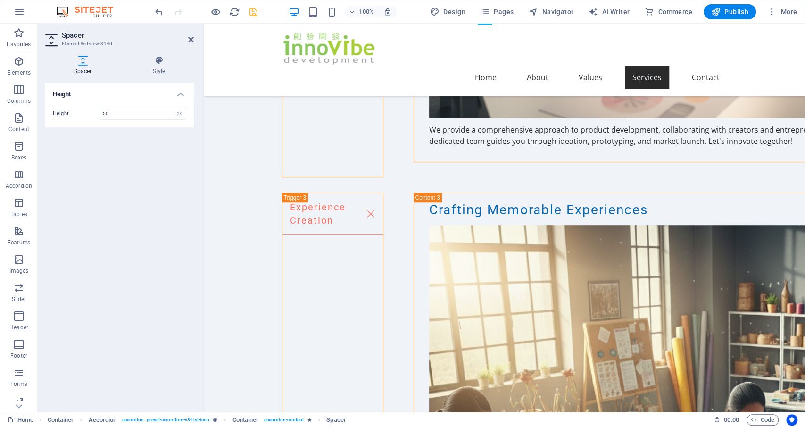
drag, startPoint x: 703, startPoint y: 341, endPoint x: 502, endPoint y: 289, distance: 208.0
drag, startPoint x: 131, startPoint y: 109, endPoint x: 66, endPoint y: 107, distance: 64.2
click at [100, 108] on input "50" at bounding box center [142, 113] width 85 height 11
type input "13"
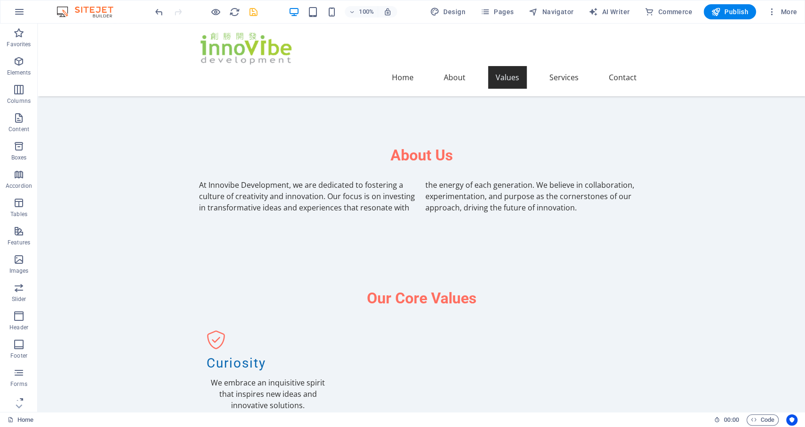
scroll to position [372, 0]
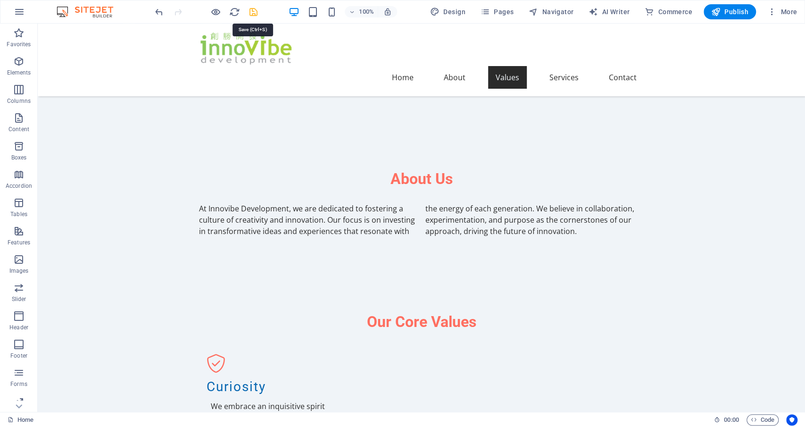
click at [252, 12] on icon "save" at bounding box center [253, 12] width 11 height 11
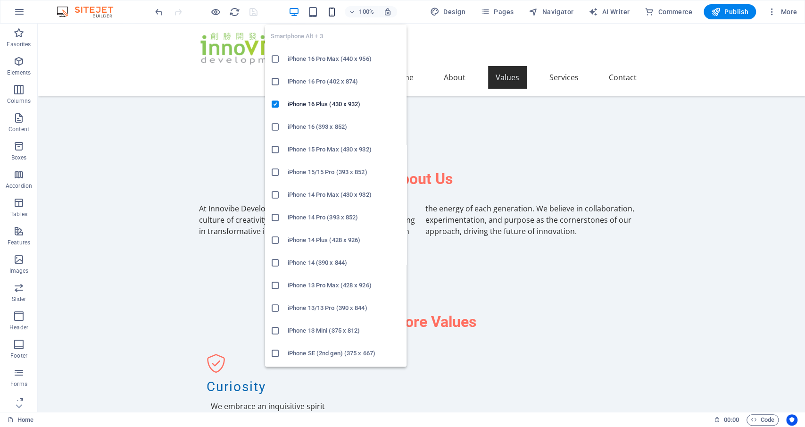
click at [332, 10] on icon "button" at bounding box center [331, 12] width 11 height 11
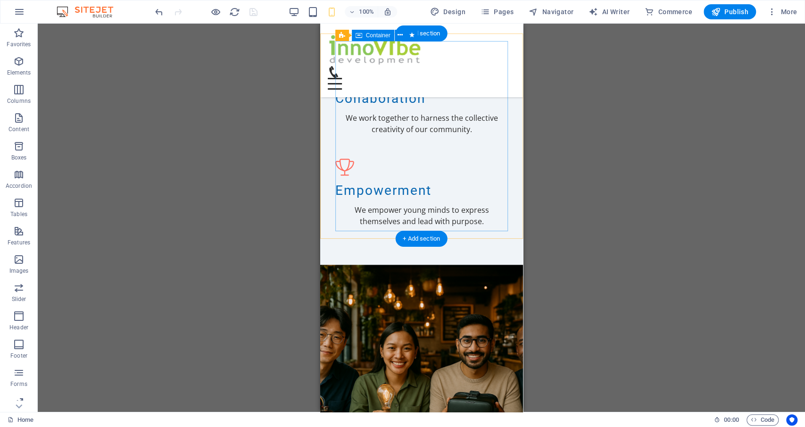
scroll to position [862, 0]
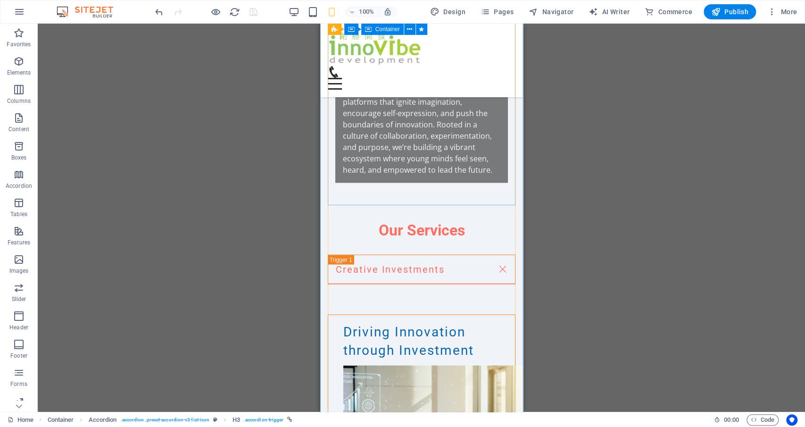
scroll to position [1205, 0]
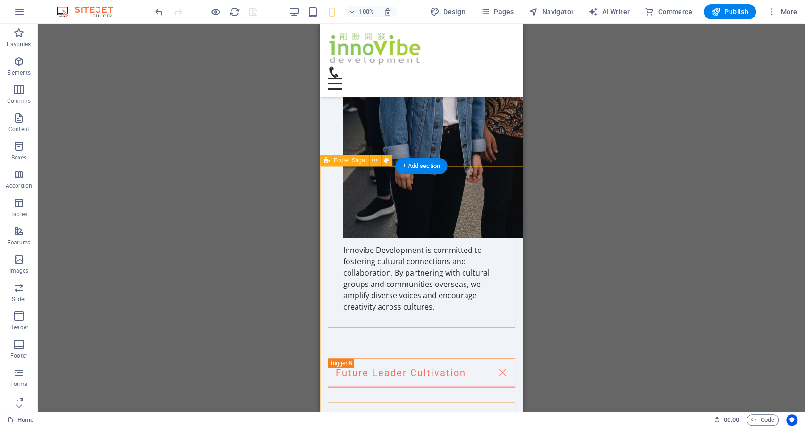
scroll to position [3520, 0]
click at [259, 236] on div "H2 Text on background Container Text H2 Spacer Text Container H2 Spacer Contain…" at bounding box center [421, 218] width 767 height 388
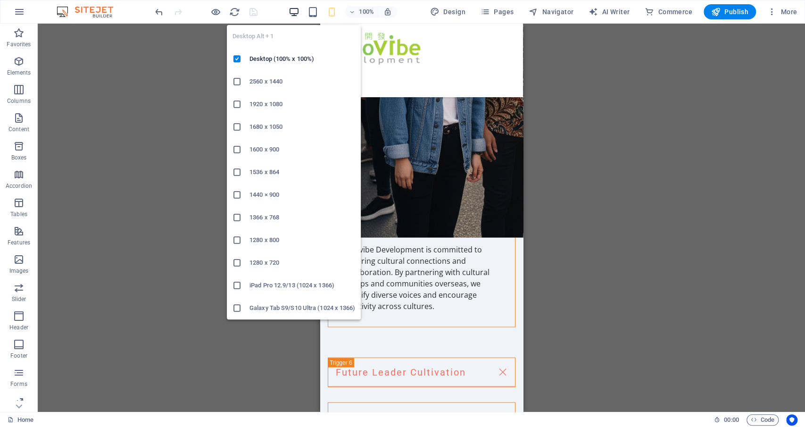
click at [295, 13] on icon "button" at bounding box center [293, 12] width 11 height 11
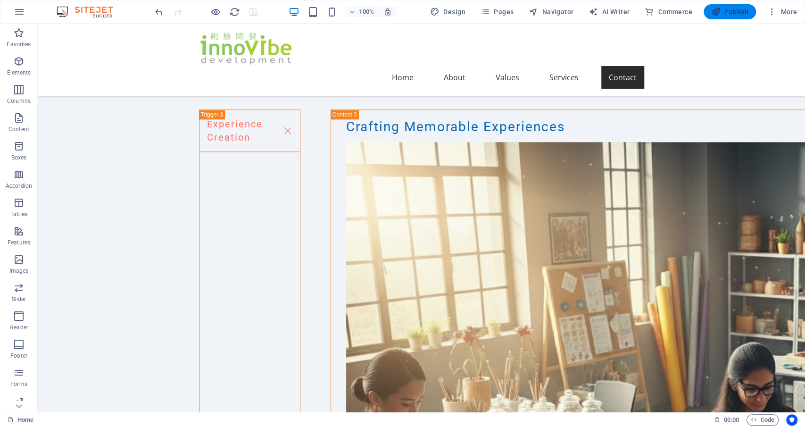
click at [733, 11] on span "Publish" at bounding box center [729, 11] width 37 height 9
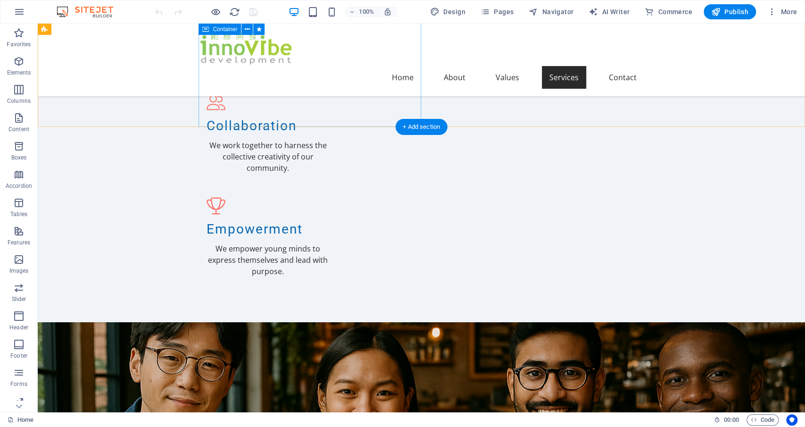
scroll to position [883, 0]
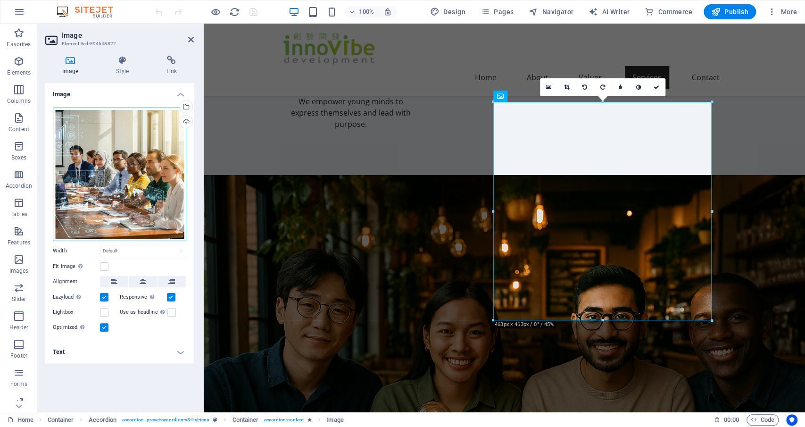
click at [108, 175] on div "Drag files here, click to choose files or select files from Files or our free s…" at bounding box center [119, 174] width 133 height 133
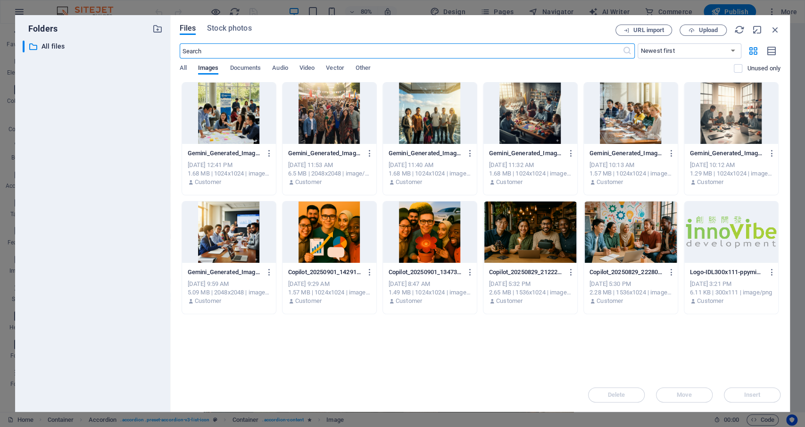
click at [618, 130] on div at bounding box center [631, 113] width 94 height 61
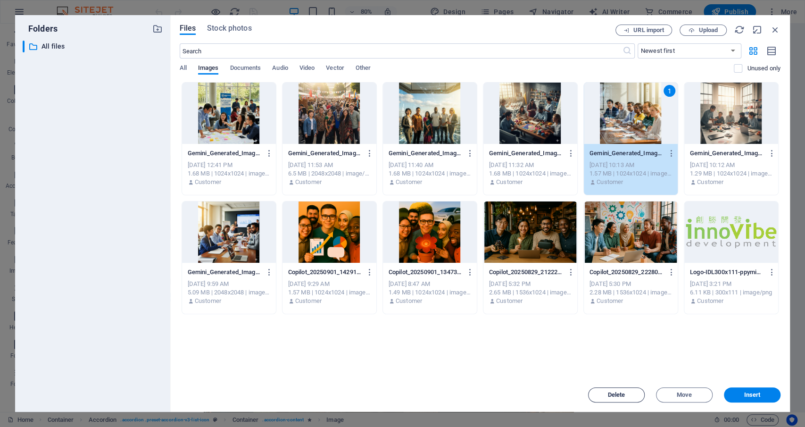
click at [610, 395] on span "Delete" at bounding box center [616, 395] width 17 height 6
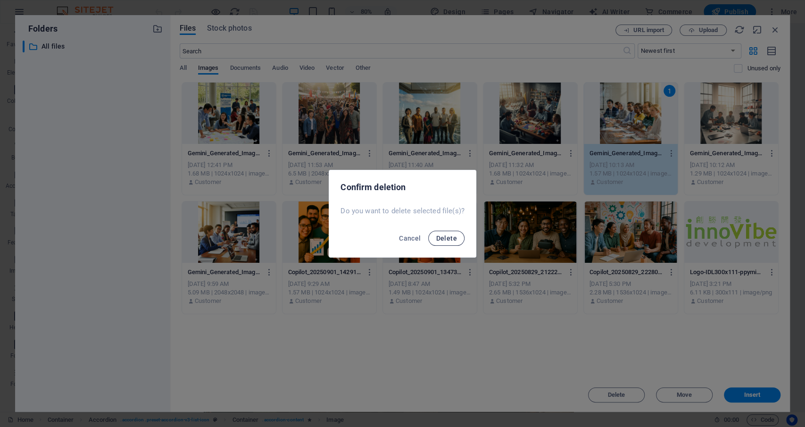
click at [443, 234] on span "Delete" at bounding box center [446, 238] width 21 height 8
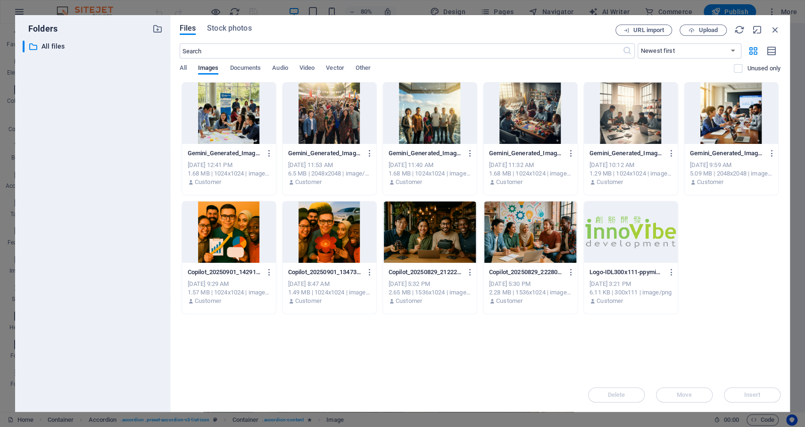
click at [720, 116] on div at bounding box center [731, 113] width 94 height 61
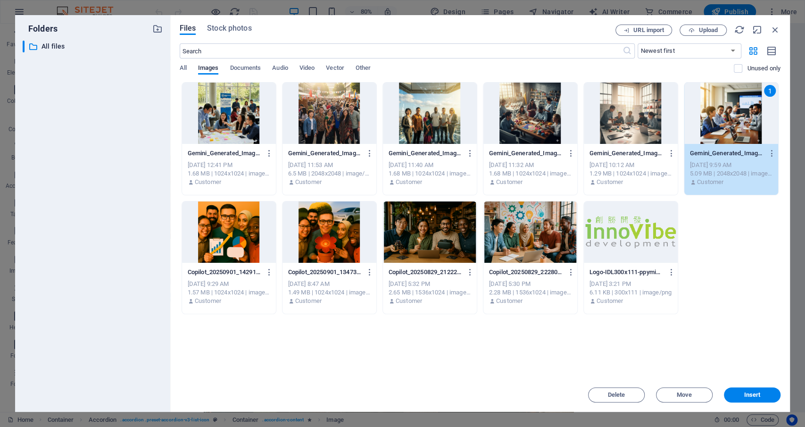
click at [331, 254] on div at bounding box center [329, 231] width 94 height 61
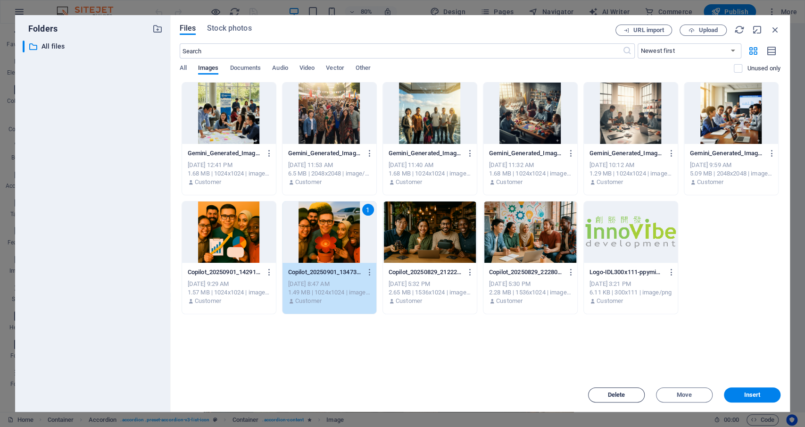
click at [618, 397] on span "Delete" at bounding box center [616, 395] width 17 height 6
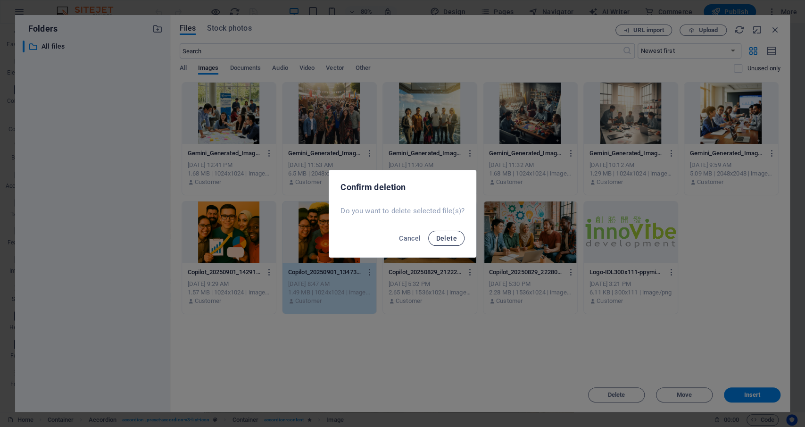
click at [443, 241] on span "Delete" at bounding box center [446, 238] width 21 height 8
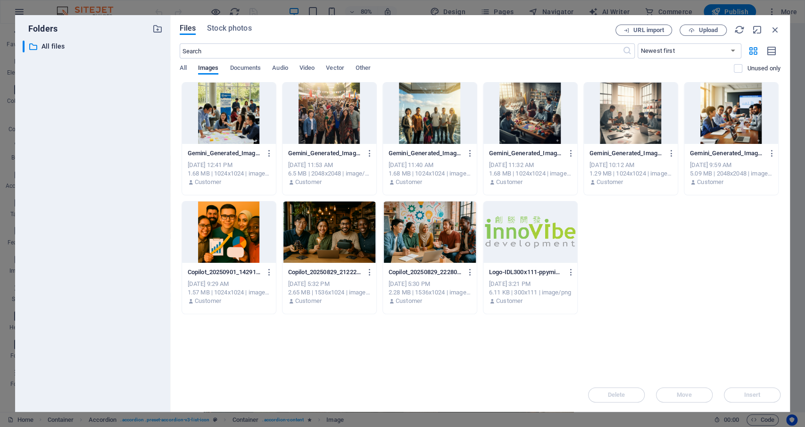
click at [221, 248] on div at bounding box center [229, 231] width 94 height 61
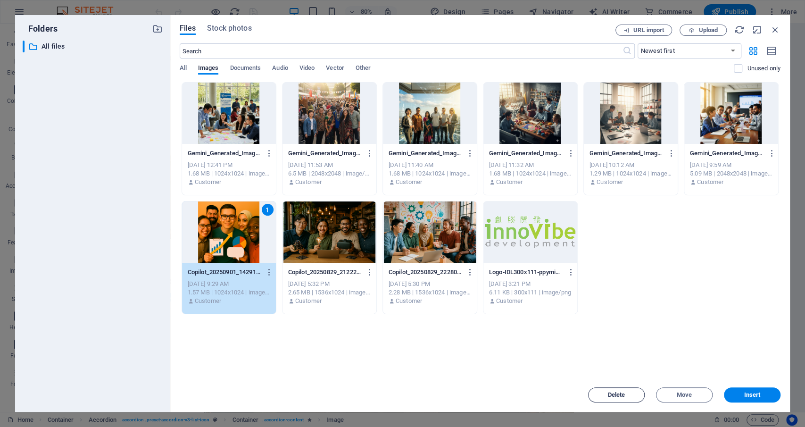
click at [629, 394] on span "Delete" at bounding box center [616, 395] width 48 height 6
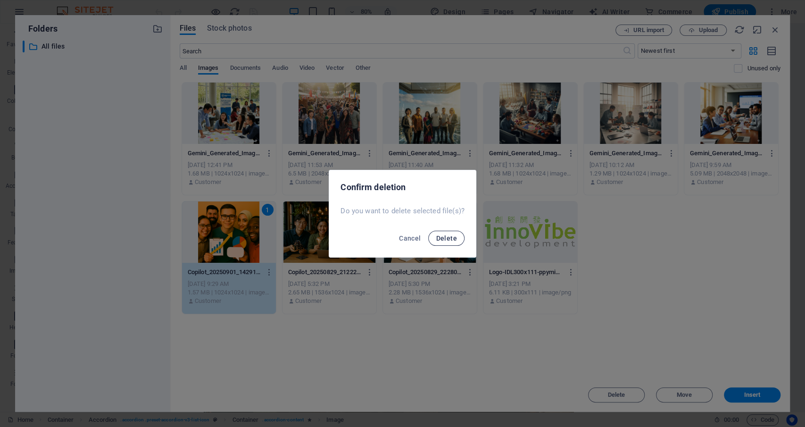
click at [450, 240] on span "Delete" at bounding box center [446, 238] width 21 height 8
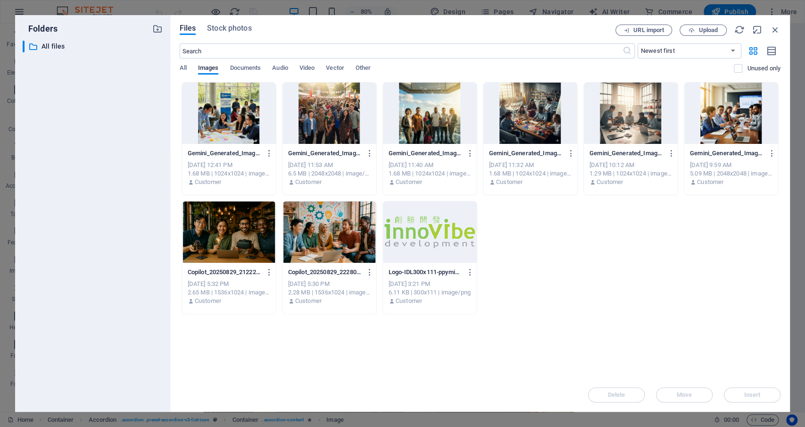
click at [734, 130] on div at bounding box center [731, 113] width 94 height 61
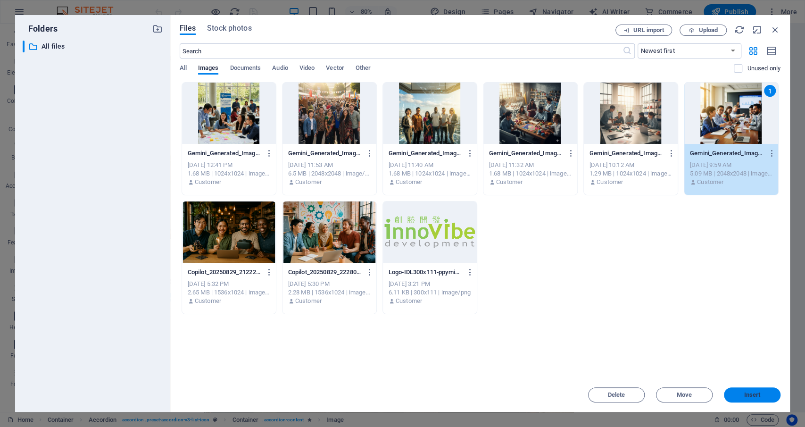
click at [744, 396] on span "Insert" at bounding box center [752, 395] width 17 height 6
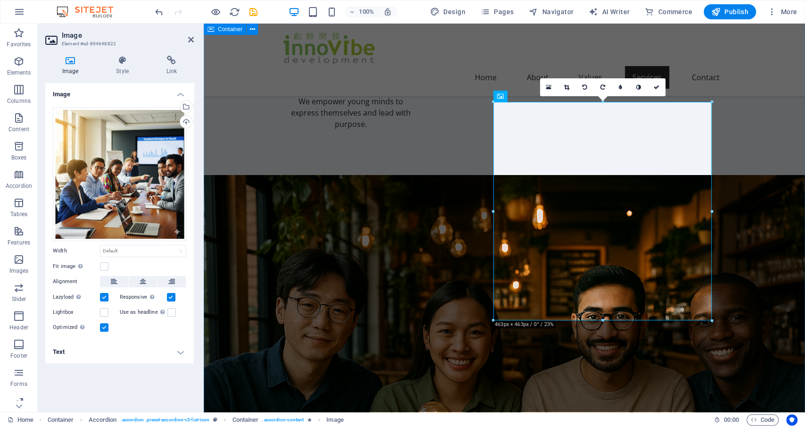
drag, startPoint x: 252, startPoint y: 207, endPoint x: 417, endPoint y: 209, distance: 165.5
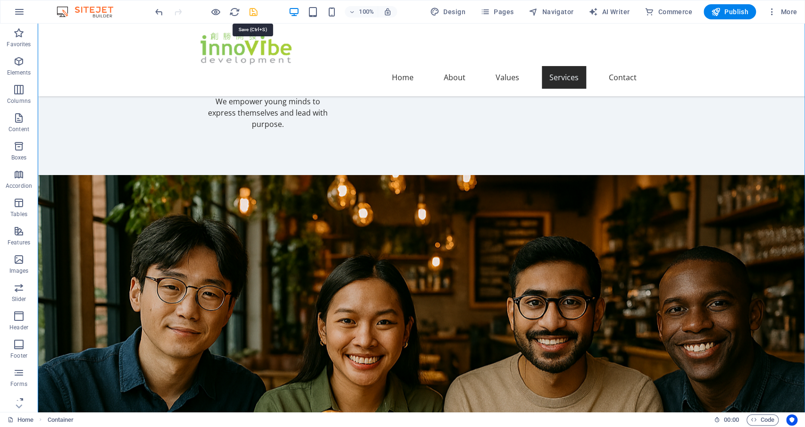
click at [254, 9] on icon "save" at bounding box center [253, 12] width 11 height 11
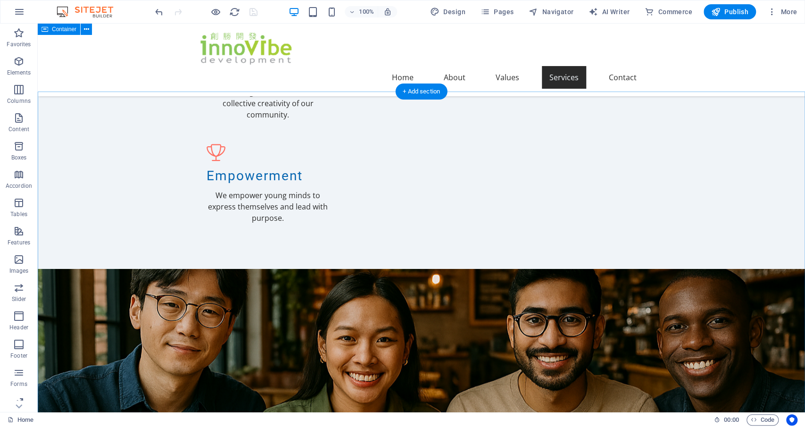
scroll to position [736, 0]
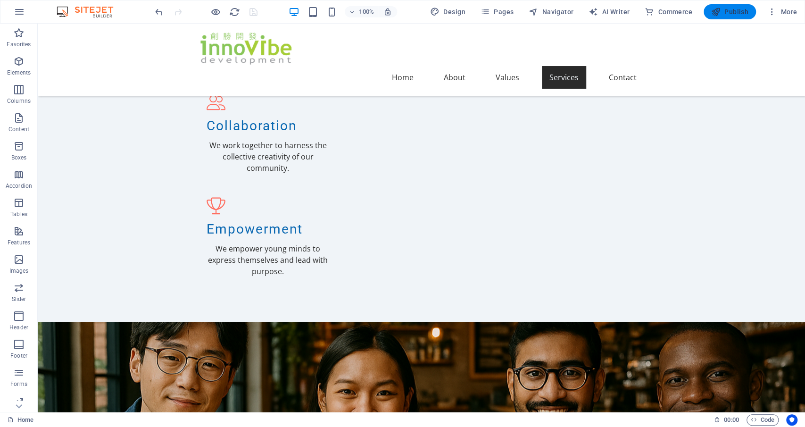
click at [735, 12] on span "Publish" at bounding box center [729, 11] width 37 height 9
